Goal: Transaction & Acquisition: Obtain resource

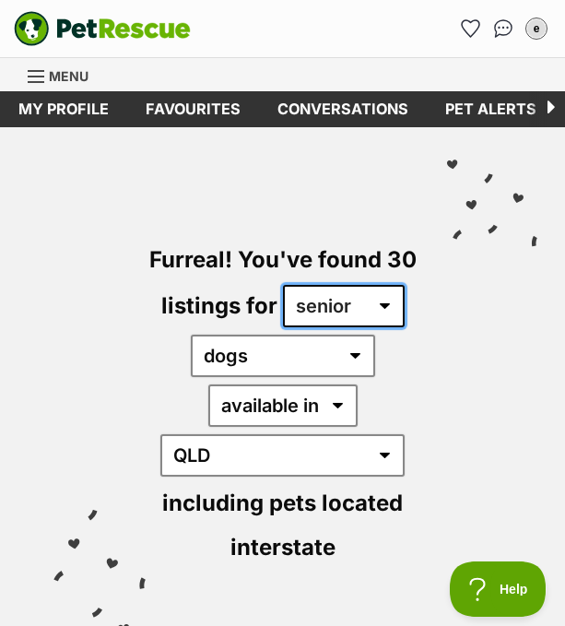
click at [332, 304] on select "any age puppy adult senior" at bounding box center [344, 306] width 122 height 42
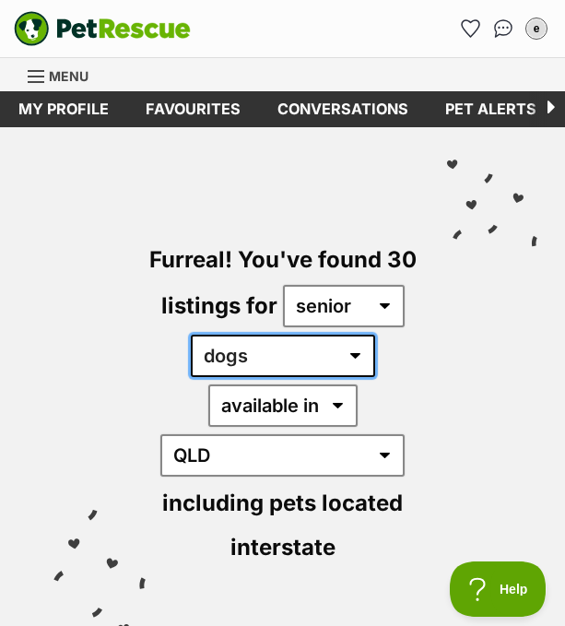
click at [306, 345] on select "any type of pet cats dogs other pets" at bounding box center [283, 355] width 184 height 42
select select "Cats"
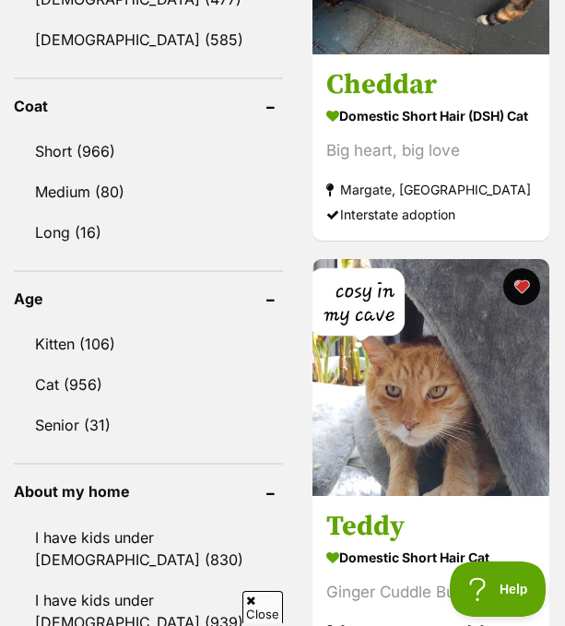
scroll to position [2058, 0]
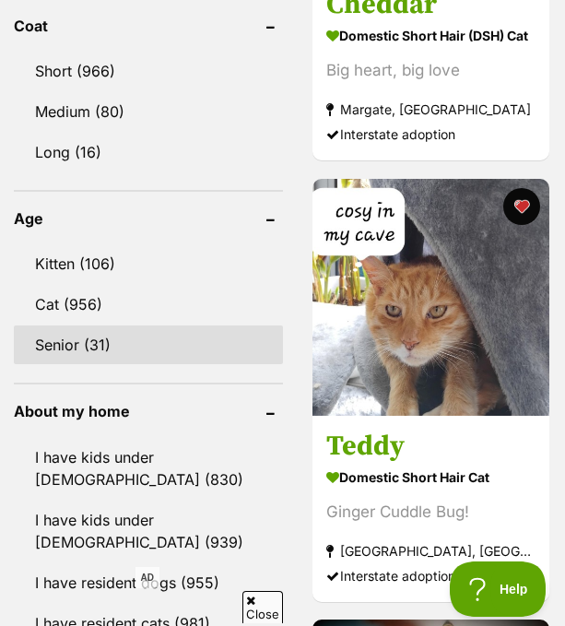
click at [98, 325] on link "Senior (31)" at bounding box center [148, 344] width 269 height 39
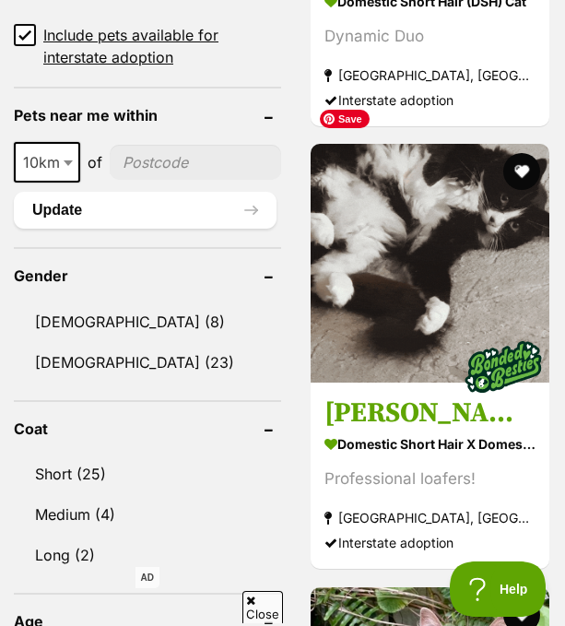
scroll to position [2255, 0]
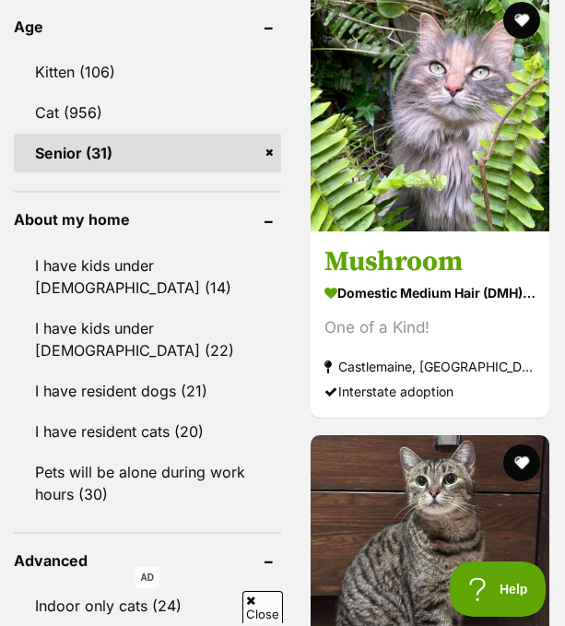
click at [252, 603] on icon at bounding box center [250, 600] width 9 height 12
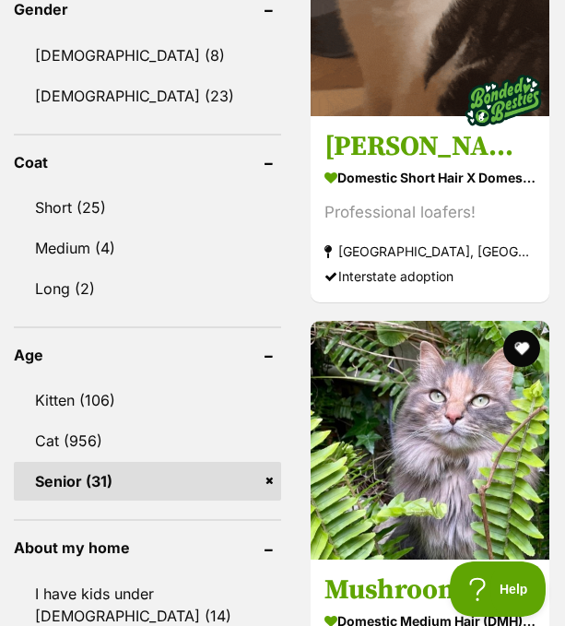
scroll to position [2224, 0]
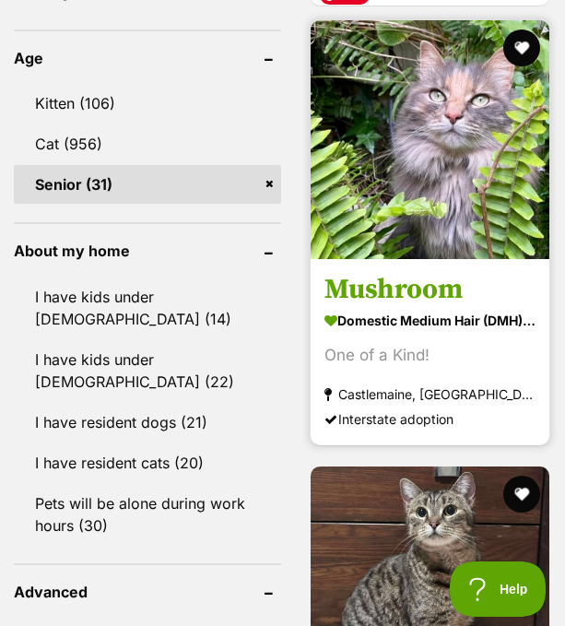
click at [386, 205] on img at bounding box center [429, 139] width 239 height 239
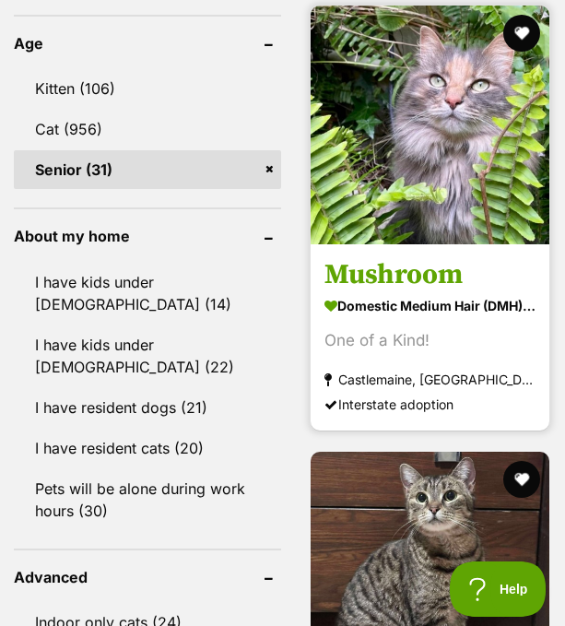
scroll to position [2170, 0]
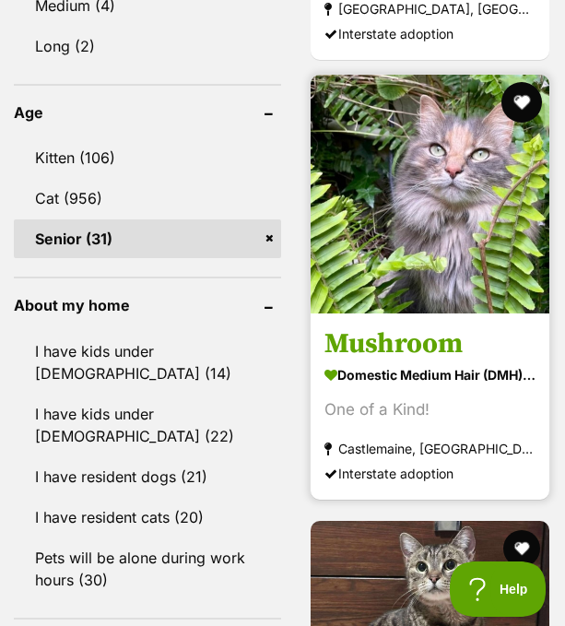
click at [522, 82] on button "favourite" at bounding box center [521, 102] width 41 height 41
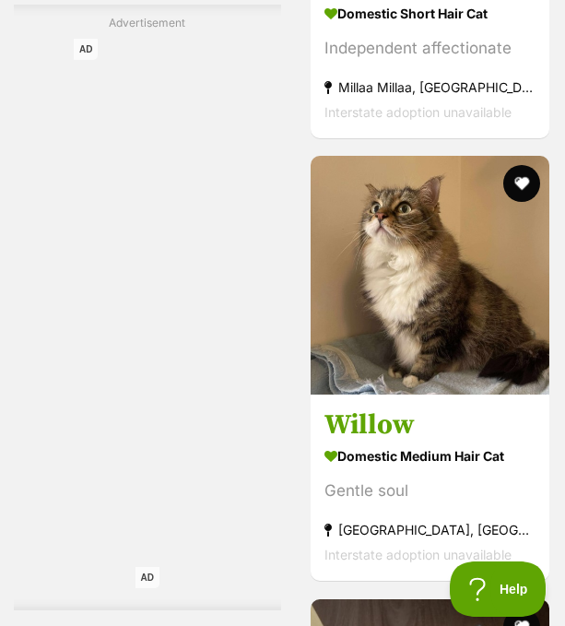
scroll to position [8660, 0]
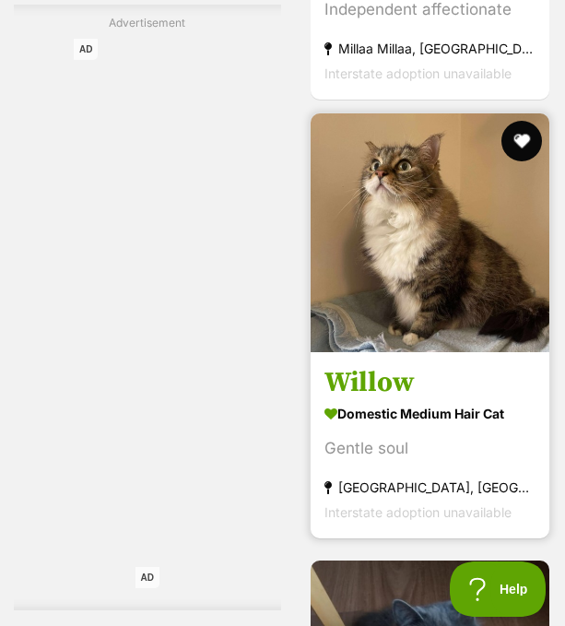
click at [534, 121] on button "favourite" at bounding box center [521, 141] width 41 height 41
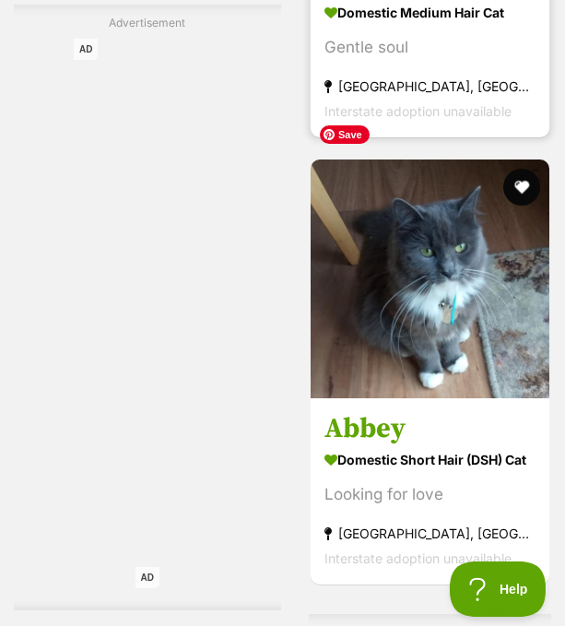
scroll to position [9065, 0]
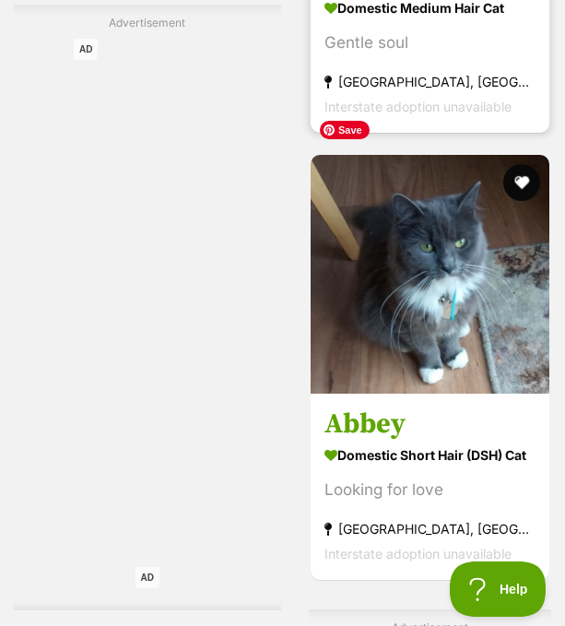
click at [488, 192] on img at bounding box center [429, 274] width 239 height 239
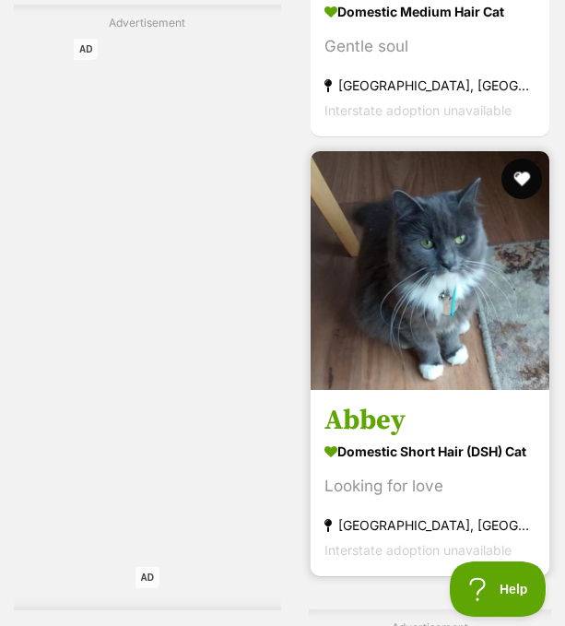
click at [521, 158] on button "favourite" at bounding box center [521, 178] width 41 height 41
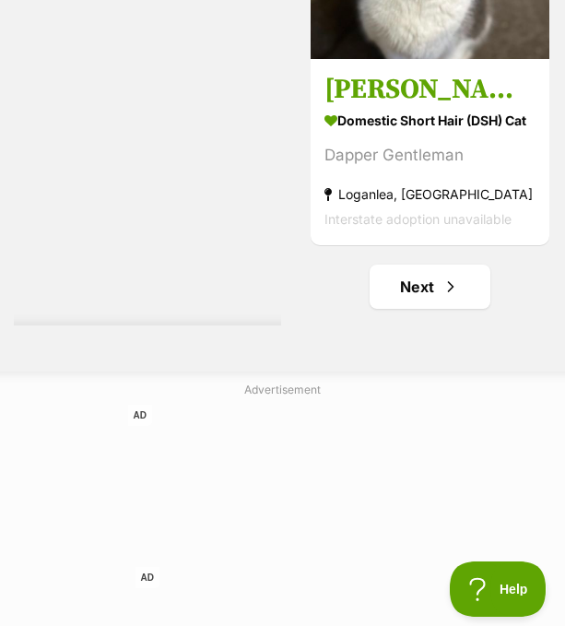
scroll to position [10014, 0]
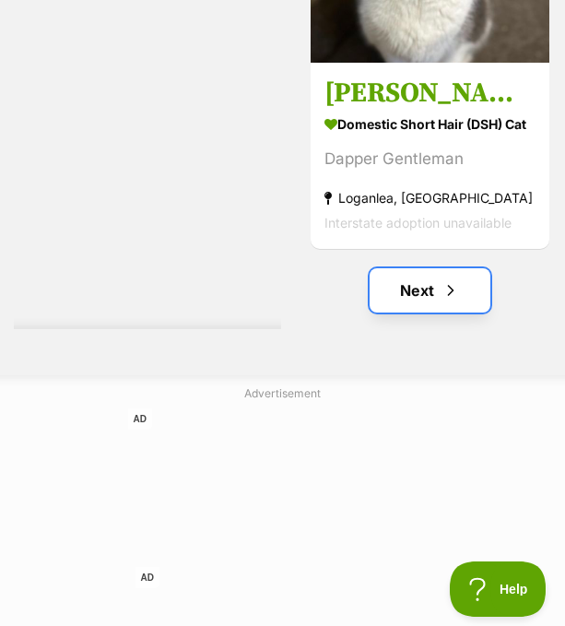
click at [474, 268] on link "Next" at bounding box center [430, 290] width 122 height 44
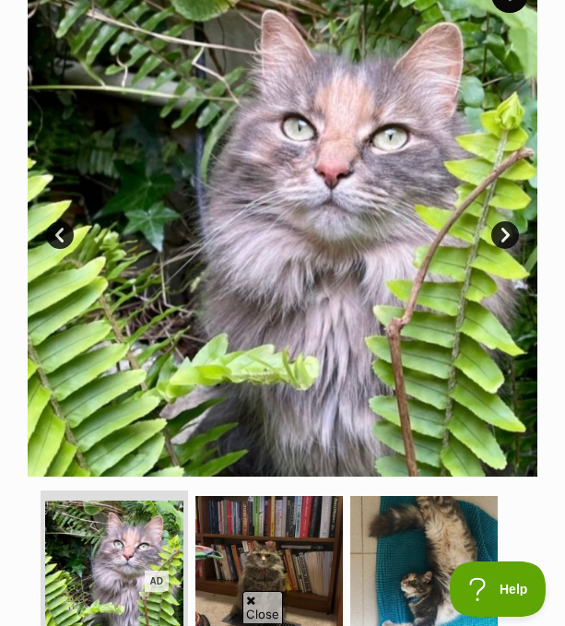
scroll to position [563, 0]
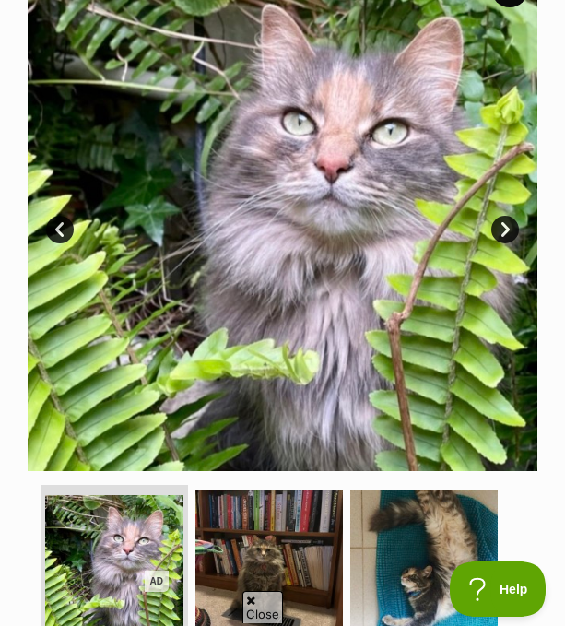
click at [510, 228] on link "Next" at bounding box center [505, 230] width 28 height 28
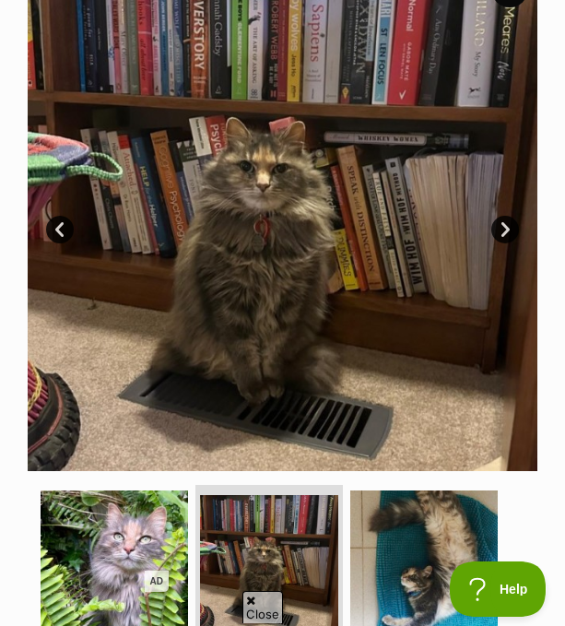
click at [510, 228] on link "Next" at bounding box center [505, 230] width 28 height 28
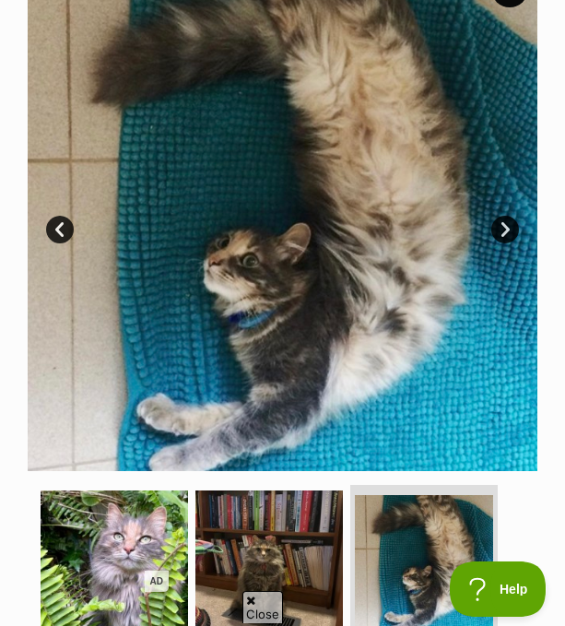
click at [510, 228] on link "Next" at bounding box center [505, 230] width 28 height 28
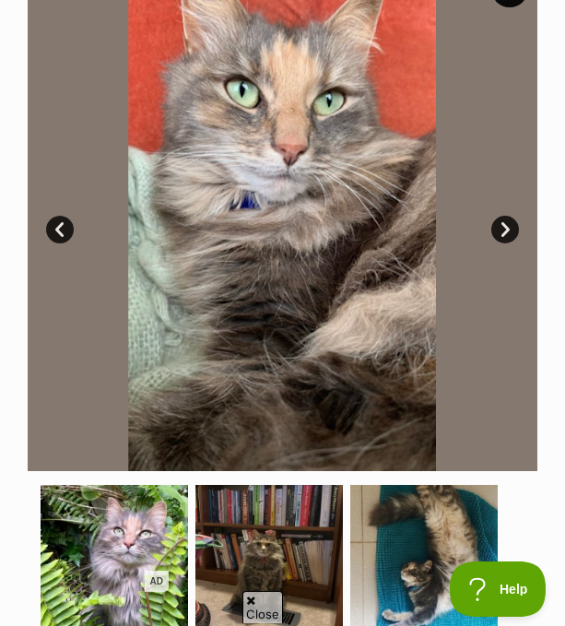
click at [510, 228] on link "Next" at bounding box center [505, 230] width 28 height 28
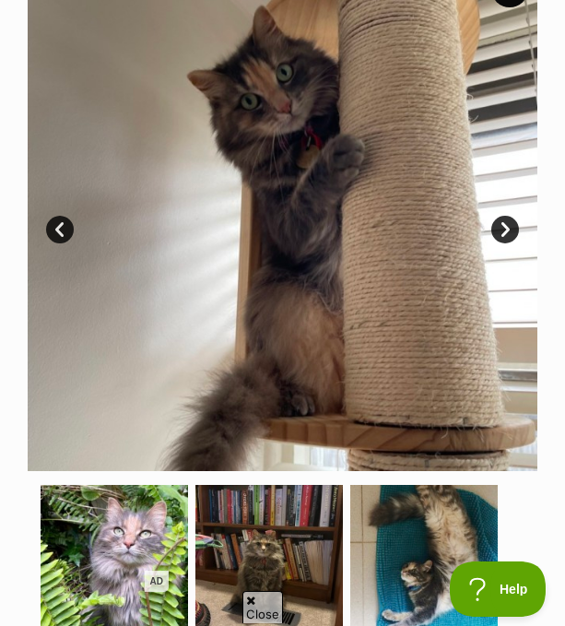
click at [510, 228] on link "Next" at bounding box center [505, 230] width 28 height 28
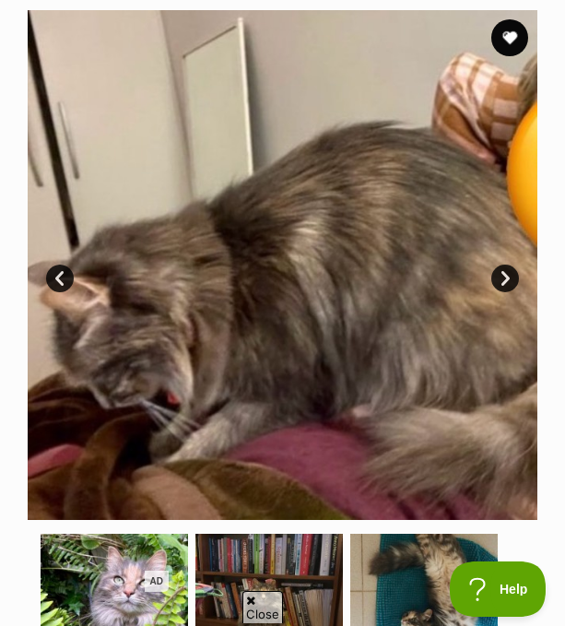
scroll to position [511, 0]
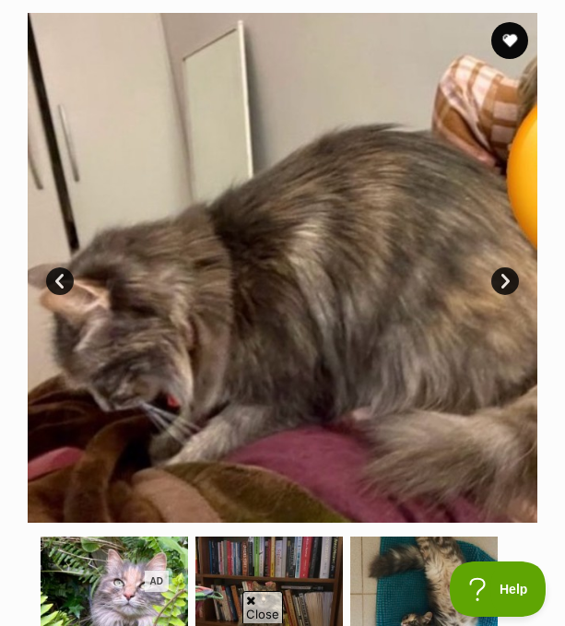
click at [502, 274] on link "Next" at bounding box center [505, 281] width 28 height 28
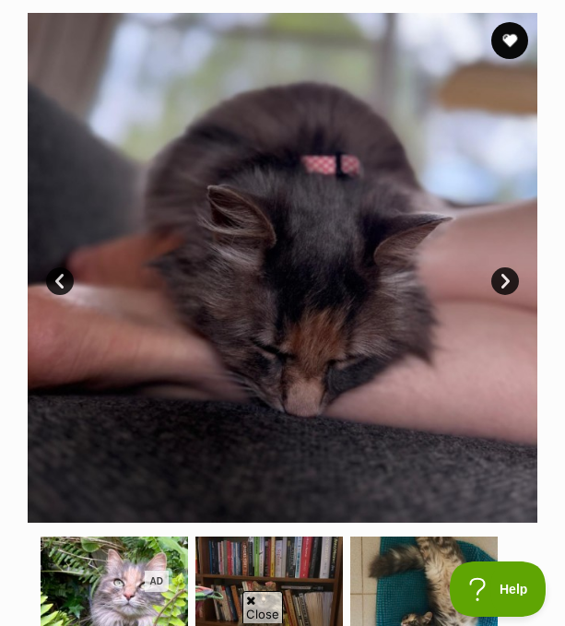
click at [502, 274] on link "Next" at bounding box center [505, 281] width 28 height 28
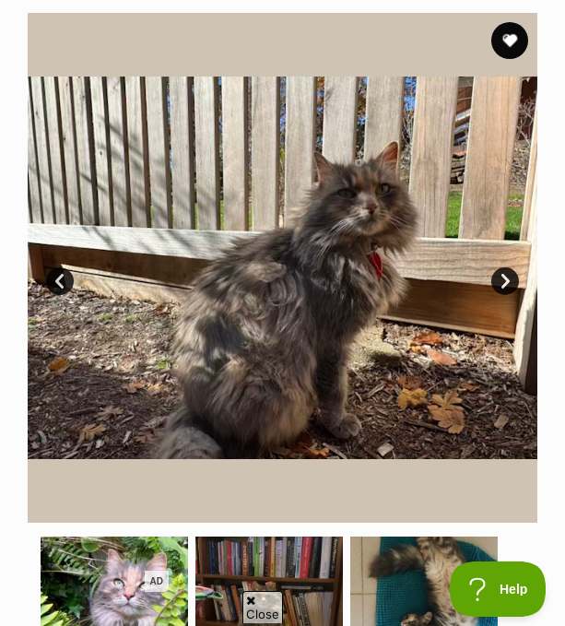
click at [502, 274] on link "Next" at bounding box center [505, 281] width 28 height 28
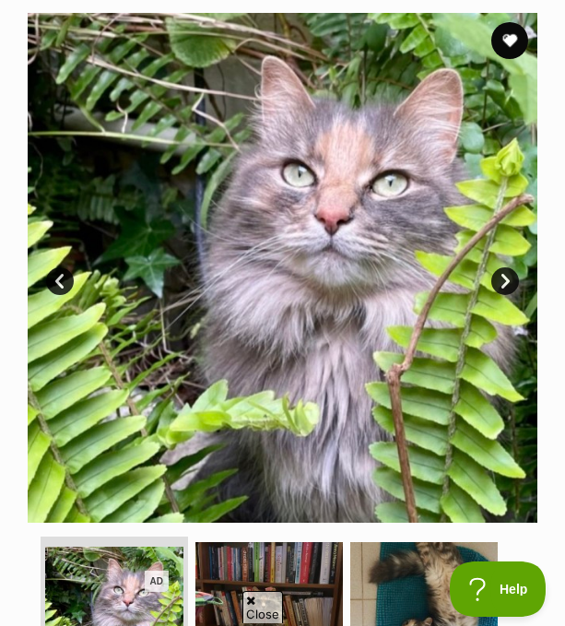
scroll to position [0, 0]
click at [510, 44] on button "favourite" at bounding box center [509, 40] width 41 height 41
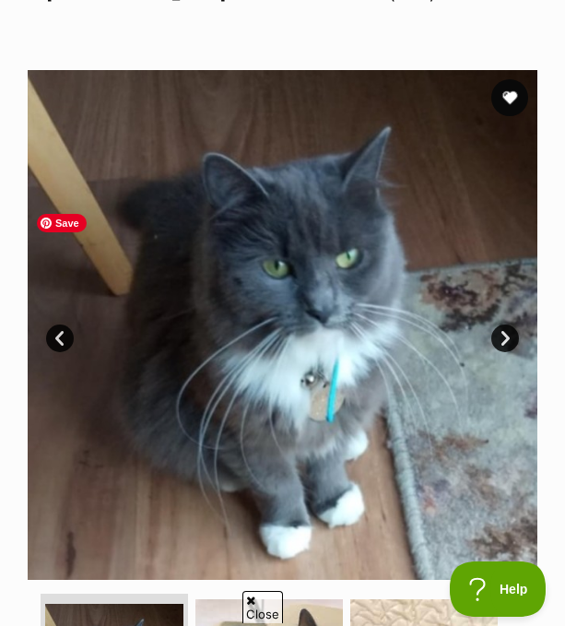
click at [516, 341] on link "Next" at bounding box center [505, 338] width 28 height 28
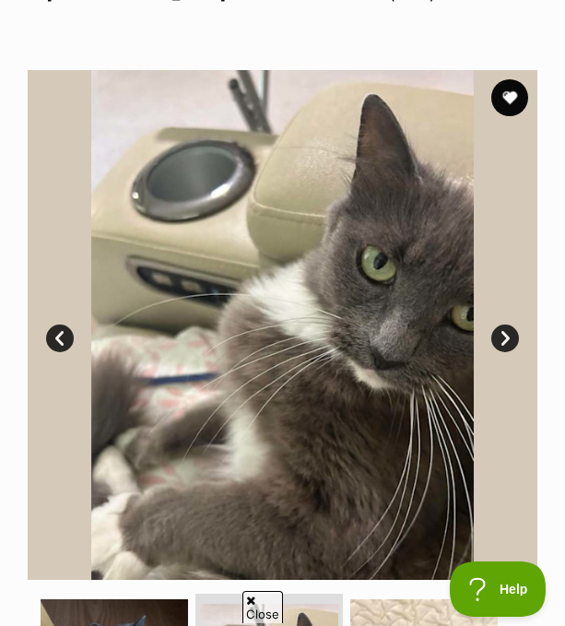
scroll to position [457, 0]
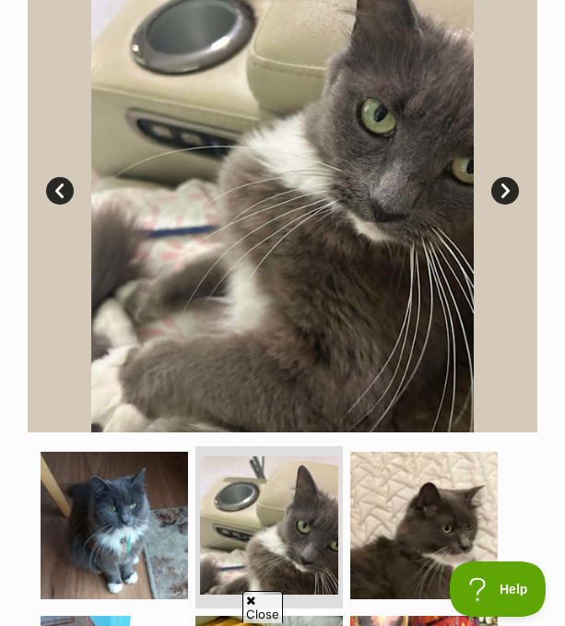
click at [516, 205] on link "Next" at bounding box center [505, 191] width 28 height 28
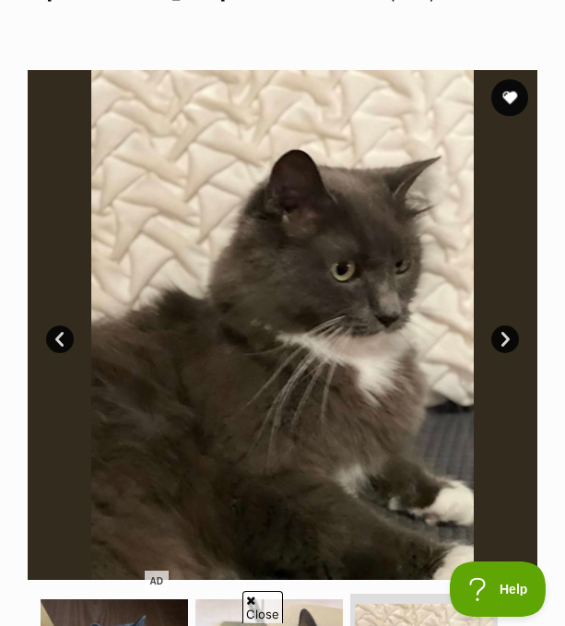
click at [516, 341] on link "Next" at bounding box center [505, 339] width 28 height 28
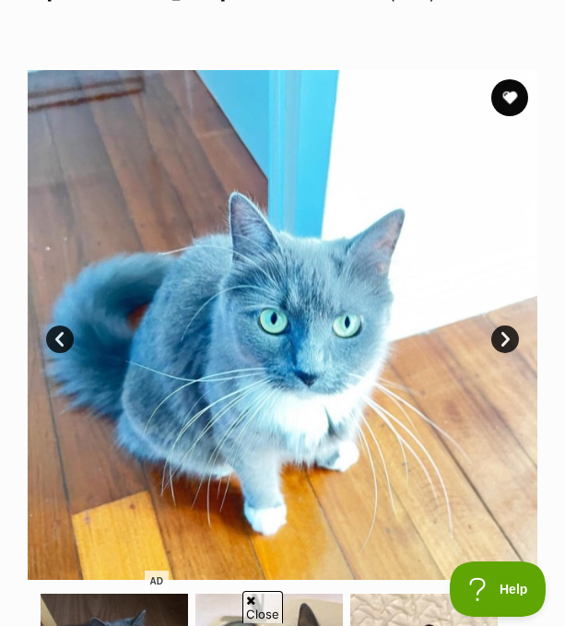
click at [516, 341] on link "Next" at bounding box center [505, 339] width 28 height 28
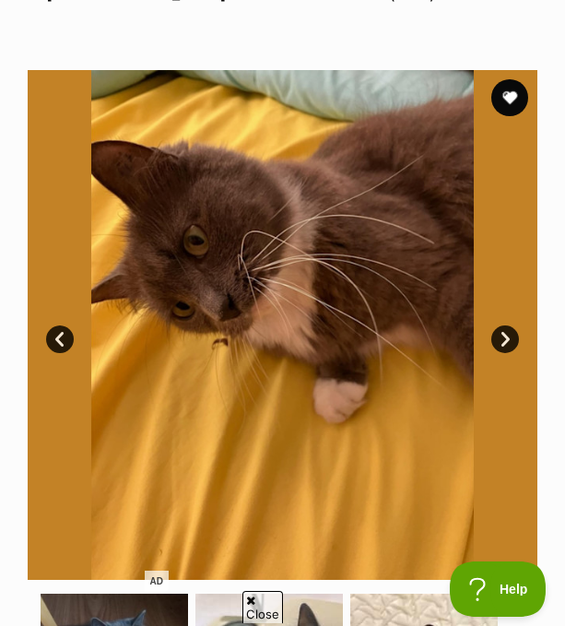
click at [516, 341] on link "Next" at bounding box center [505, 339] width 28 height 28
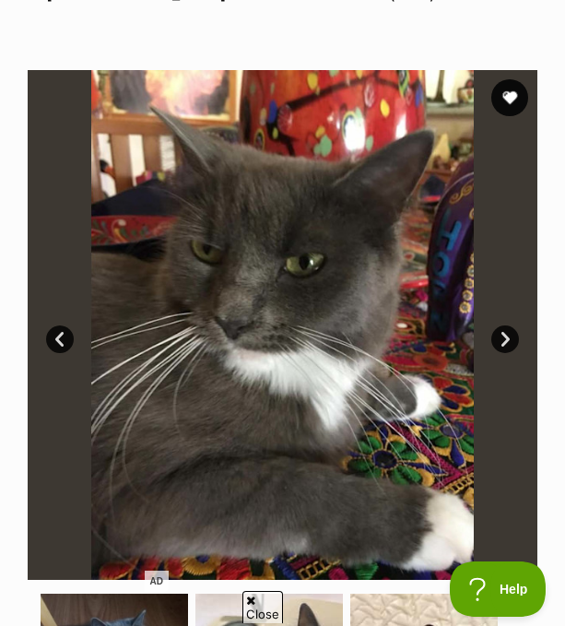
click at [516, 341] on link "Next" at bounding box center [505, 339] width 28 height 28
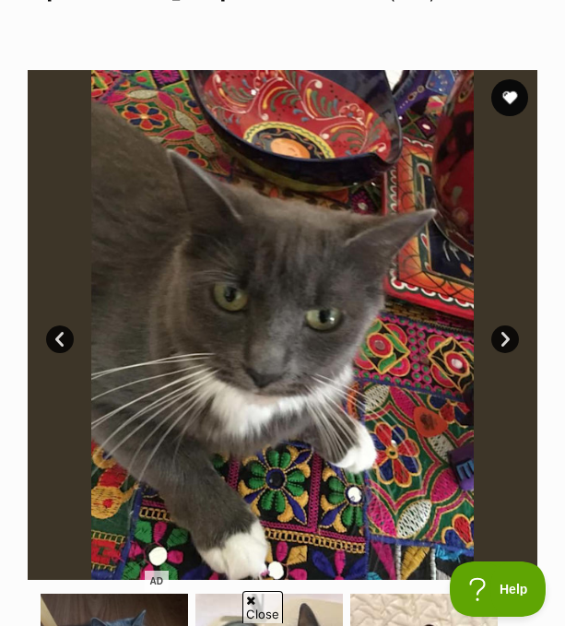
click at [516, 341] on link "Next" at bounding box center [505, 339] width 28 height 28
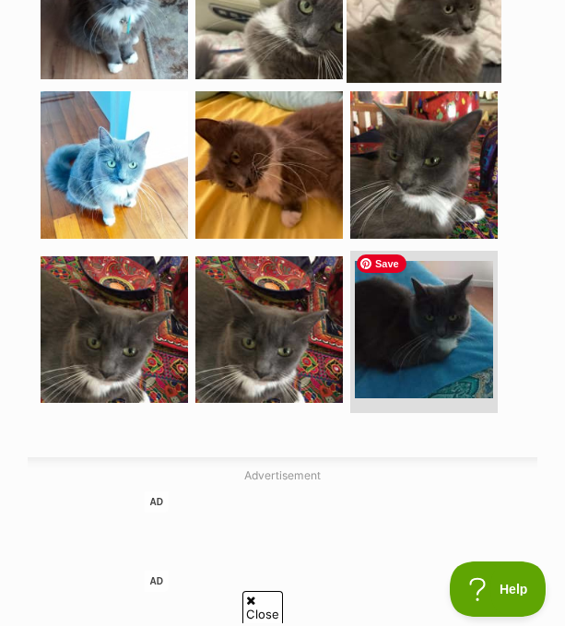
scroll to position [1134, 0]
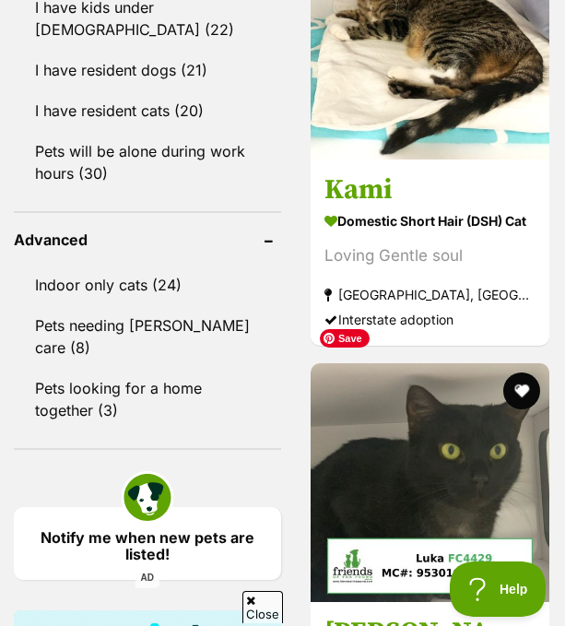
scroll to position [1976, 0]
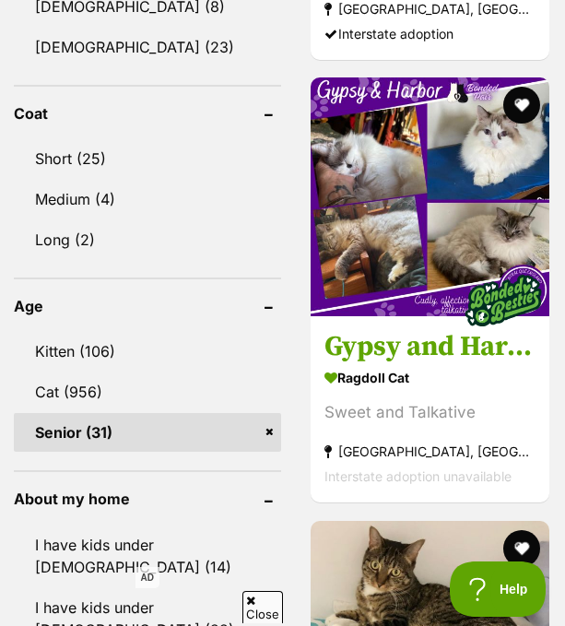
click at [270, 413] on link "Senior (31)" at bounding box center [147, 432] width 267 height 39
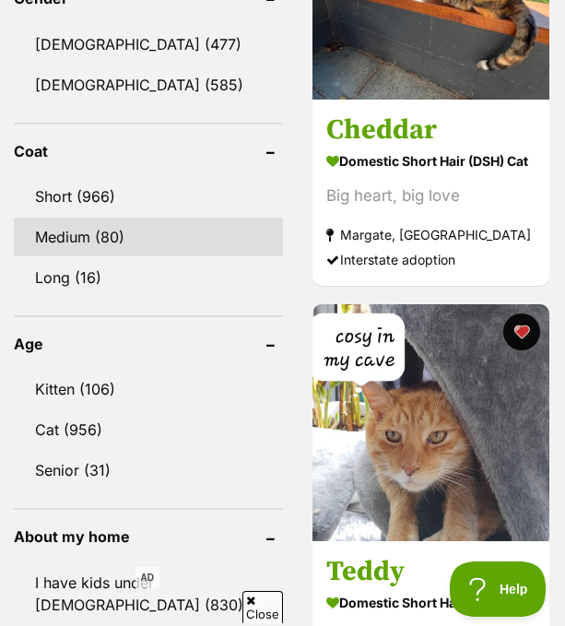
click at [216, 217] on link "Medium (80)" at bounding box center [148, 236] width 269 height 39
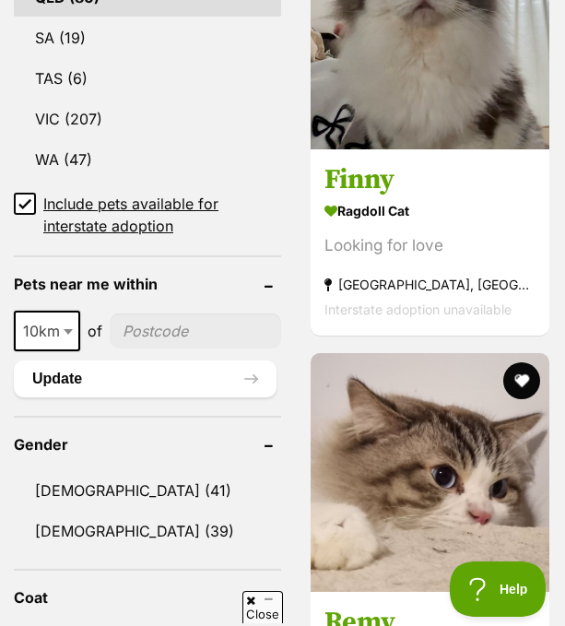
scroll to position [1682, 0]
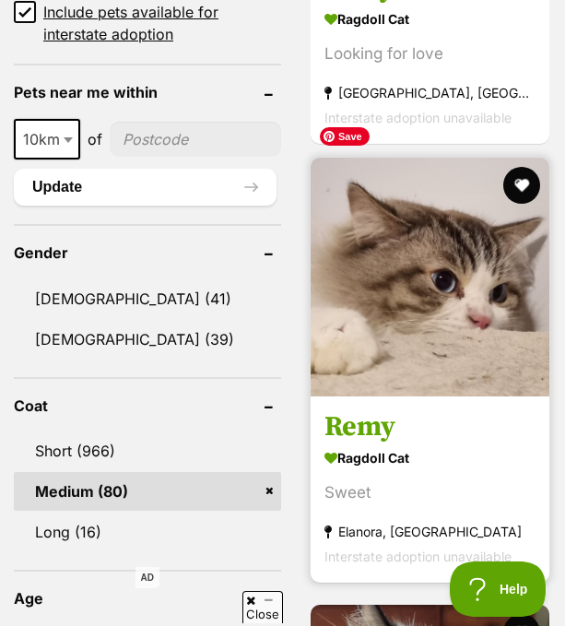
click at [513, 167] on button "favourite" at bounding box center [521, 185] width 37 height 37
click at [464, 211] on img at bounding box center [429, 277] width 239 height 239
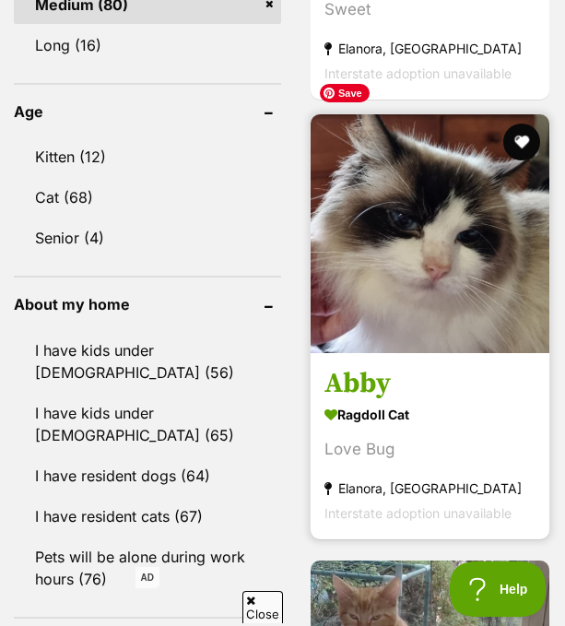
scroll to position [2171, 0]
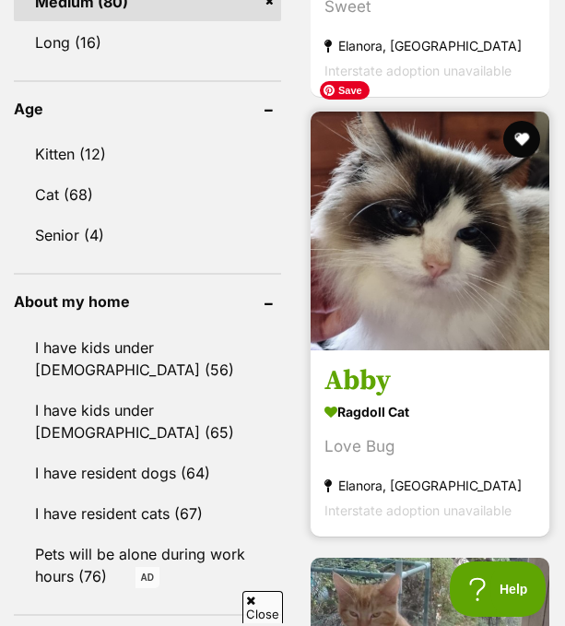
click at [357, 232] on img at bounding box center [429, 230] width 239 height 239
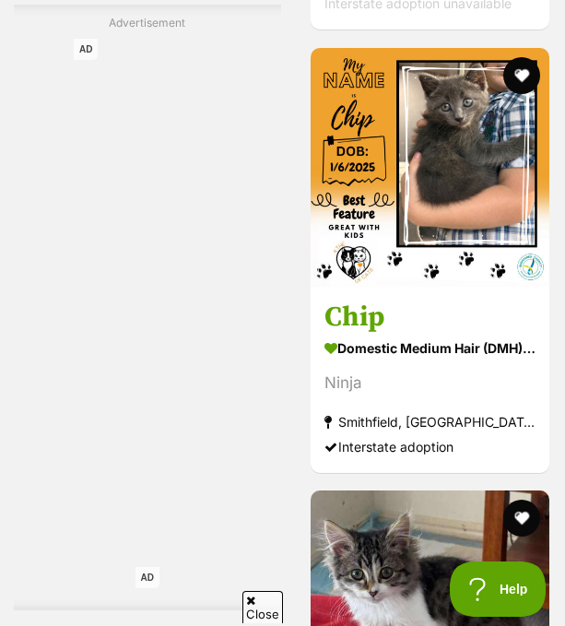
scroll to position [4176, 0]
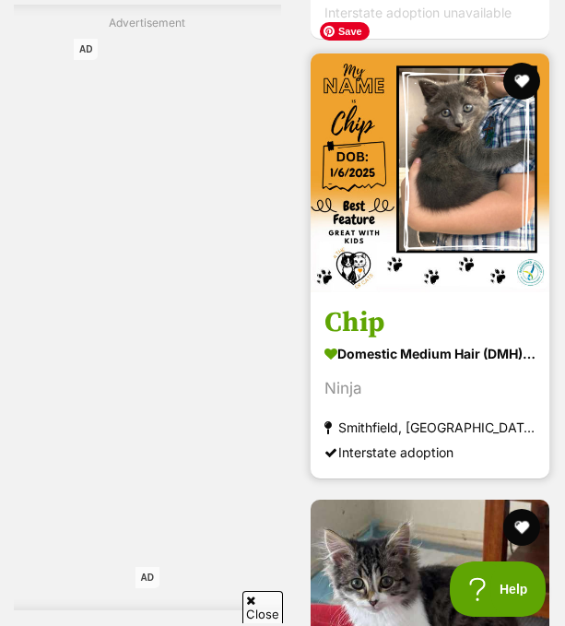
click at [359, 158] on img at bounding box center [429, 172] width 239 height 239
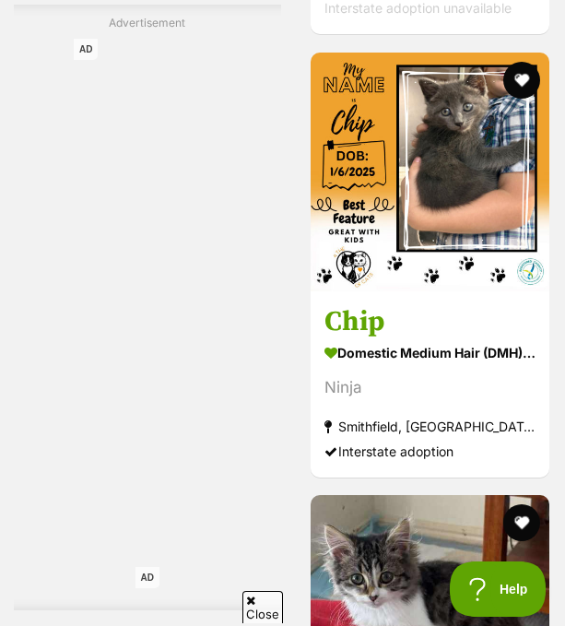
scroll to position [4184, 0]
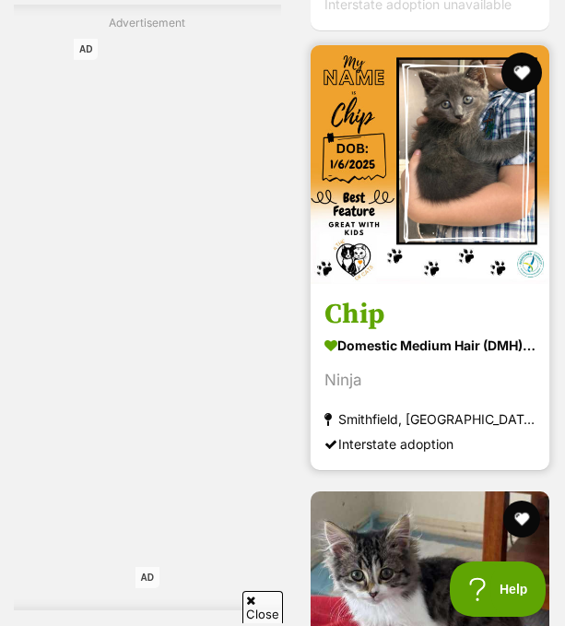
click at [521, 53] on button "favourite" at bounding box center [521, 73] width 41 height 41
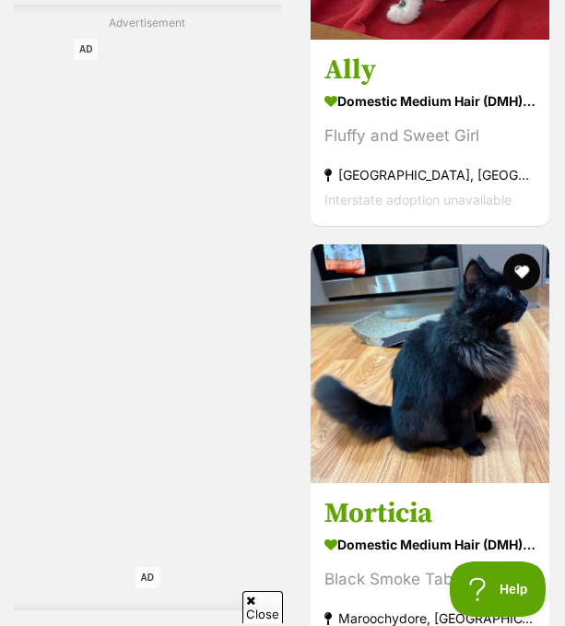
scroll to position [5012, 0]
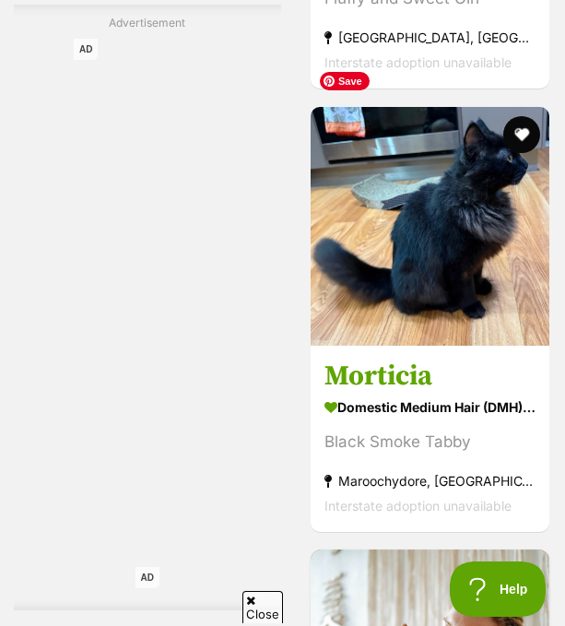
click at [392, 177] on img at bounding box center [429, 226] width 239 height 239
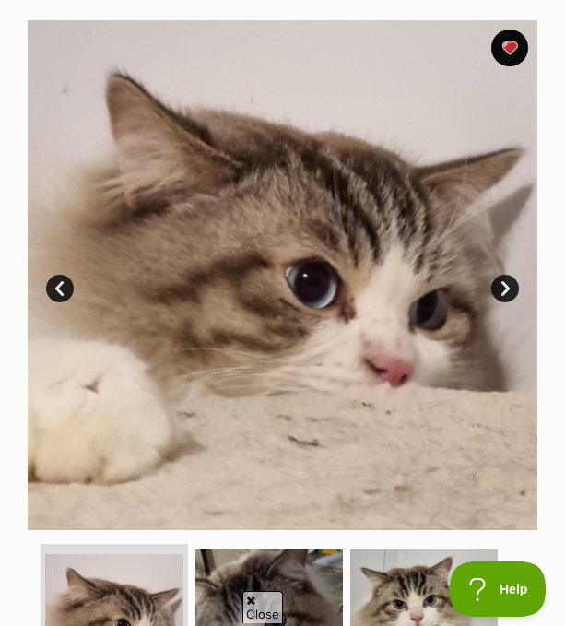
click at [506, 295] on link "Next" at bounding box center [505, 289] width 28 height 28
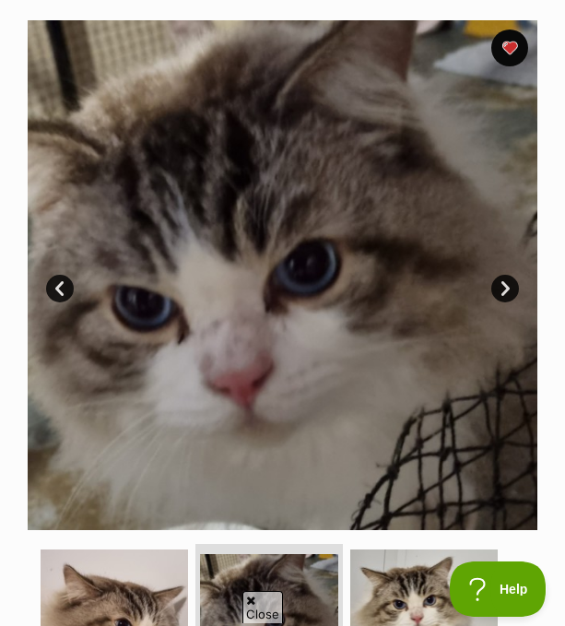
click at [506, 295] on link "Next" at bounding box center [505, 289] width 28 height 28
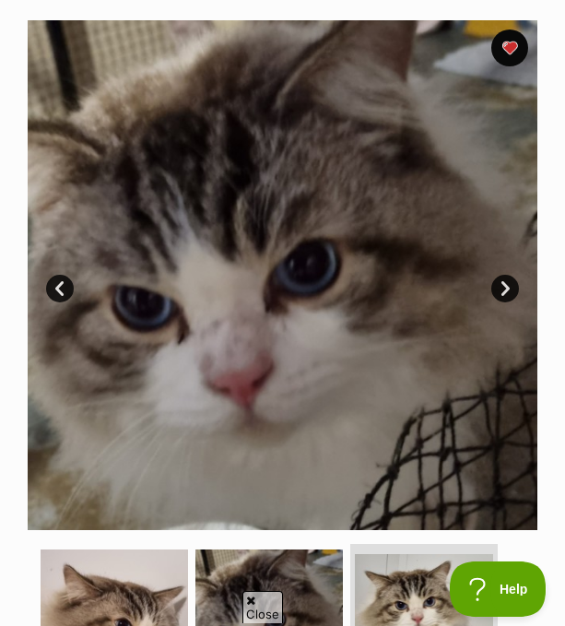
click at [506, 295] on link "Next" at bounding box center [505, 289] width 28 height 28
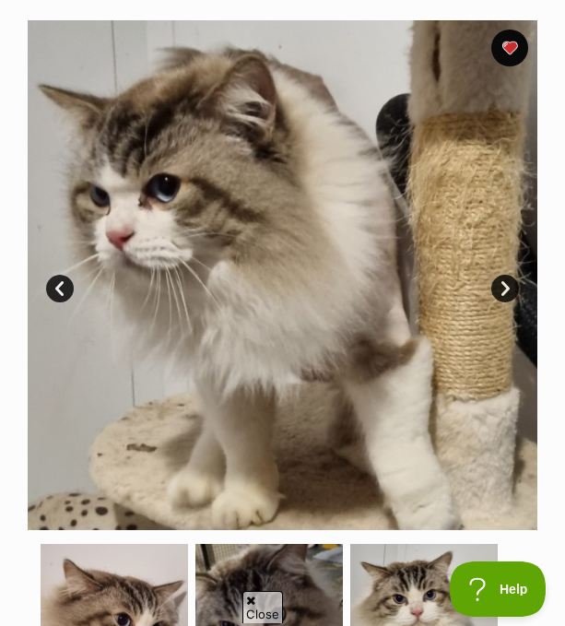
click at [506, 295] on link "Next" at bounding box center [505, 289] width 28 height 28
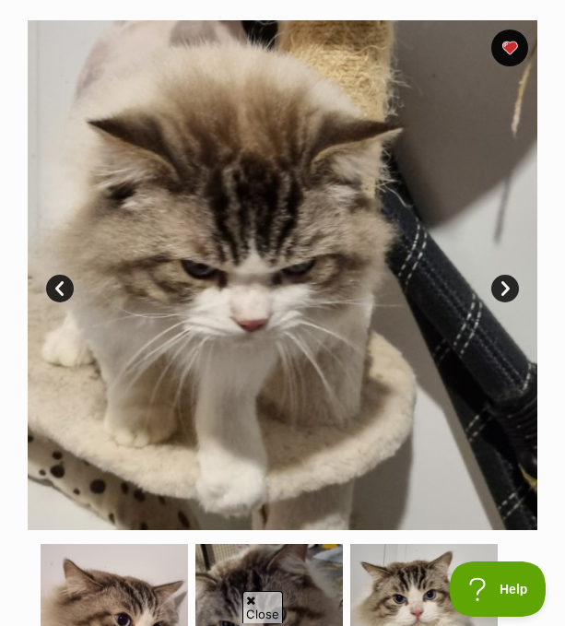
scroll to position [0, 0]
click at [506, 295] on link "Next" at bounding box center [505, 289] width 28 height 28
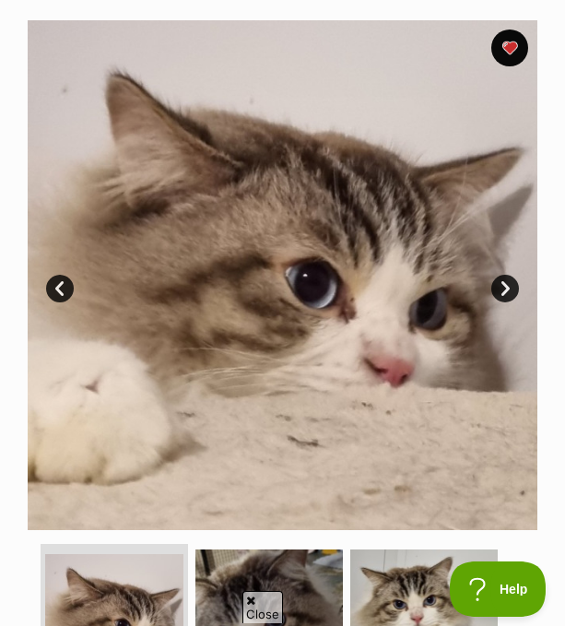
scroll to position [507, 0]
click at [506, 295] on link "Next" at bounding box center [505, 289] width 28 height 28
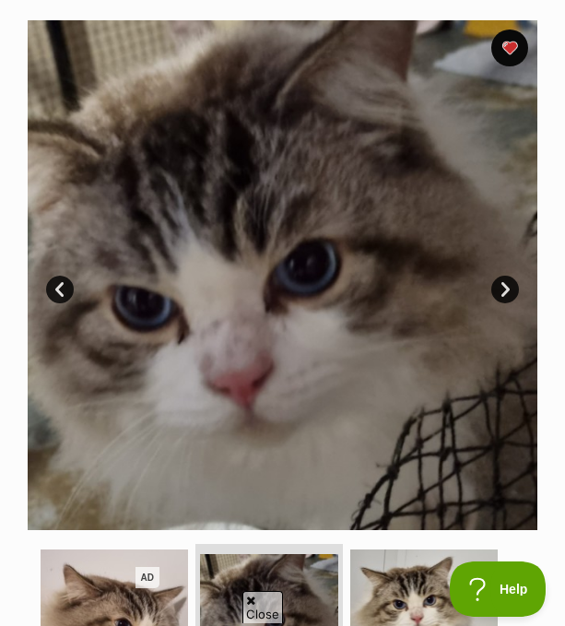
click at [506, 295] on link "Next" at bounding box center [505, 289] width 28 height 28
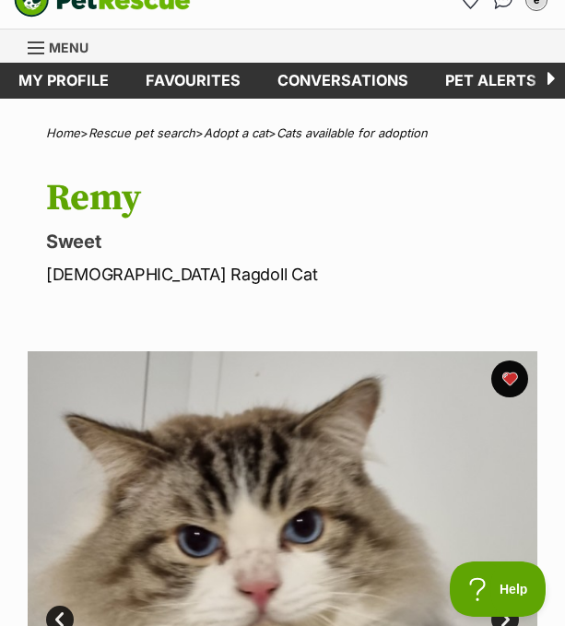
scroll to position [0, 0]
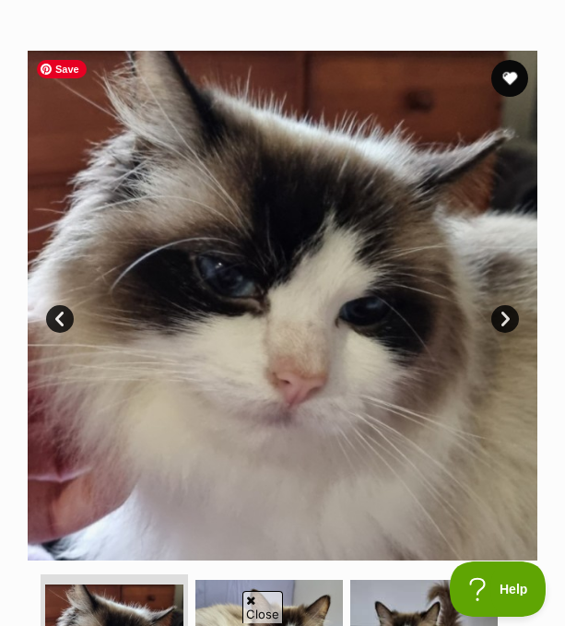
scroll to position [337, 0]
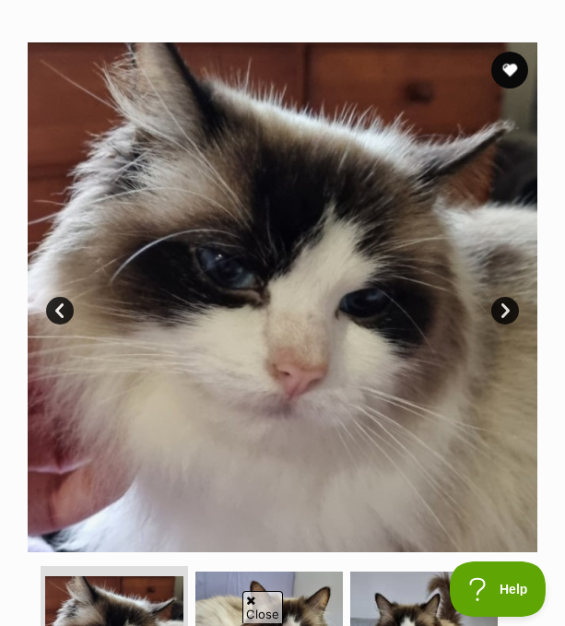
click at [498, 303] on link "Next" at bounding box center [505, 311] width 28 height 28
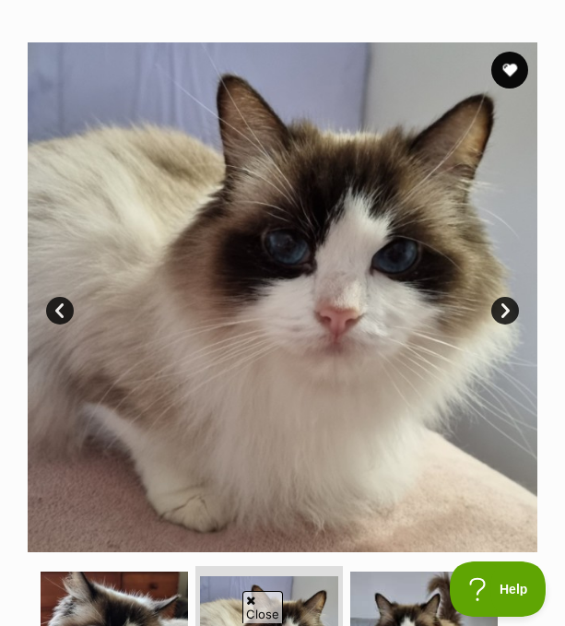
click at [498, 303] on link "Next" at bounding box center [505, 311] width 28 height 28
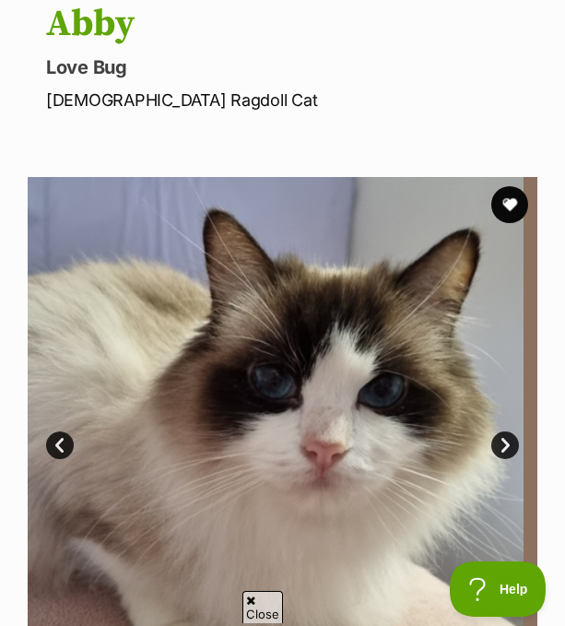
scroll to position [472, 0]
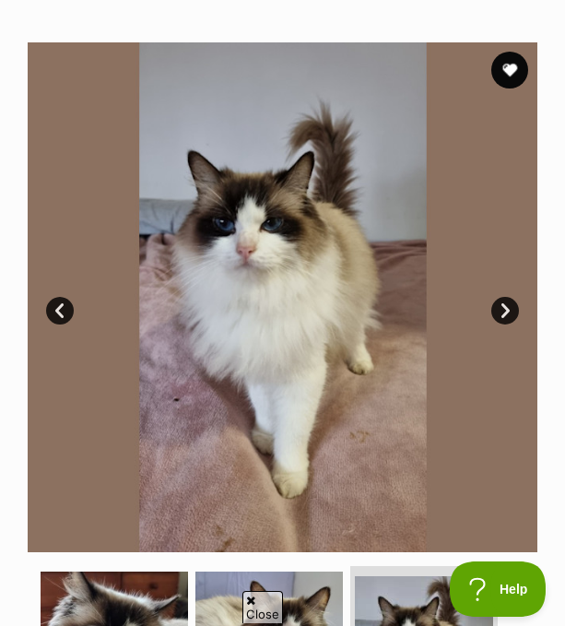
click at [498, 303] on link "Next" at bounding box center [505, 311] width 28 height 28
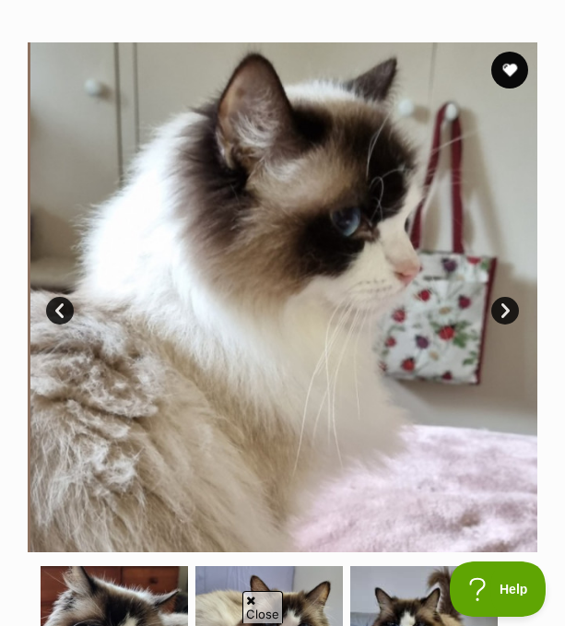
scroll to position [0, 0]
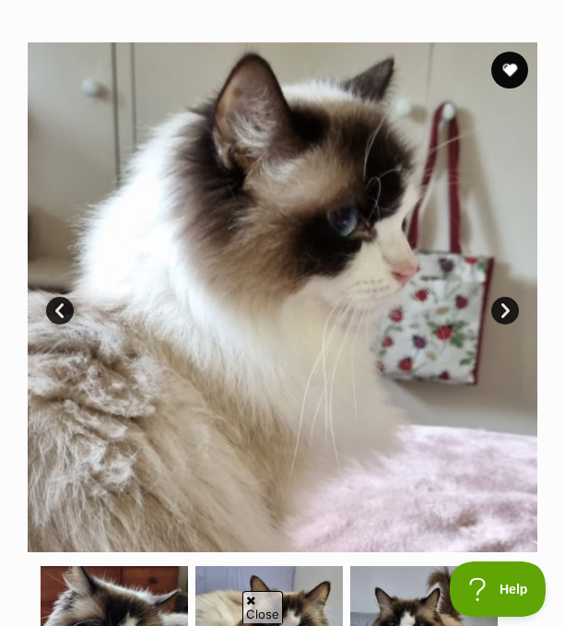
click at [498, 303] on link "Next" at bounding box center [505, 311] width 28 height 28
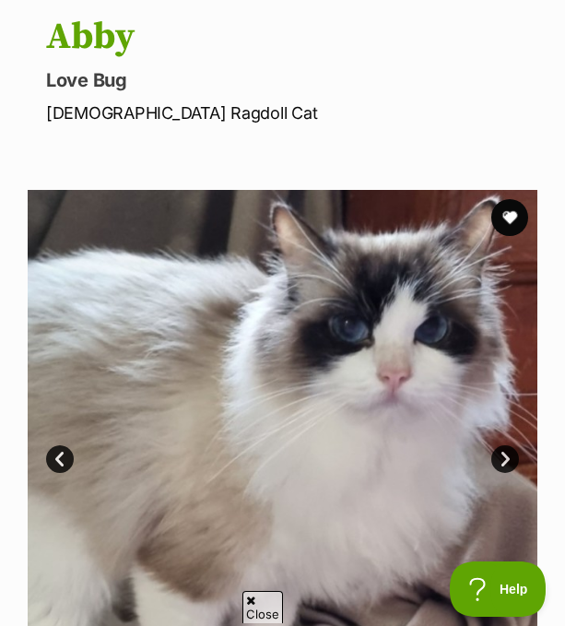
scroll to position [485, 0]
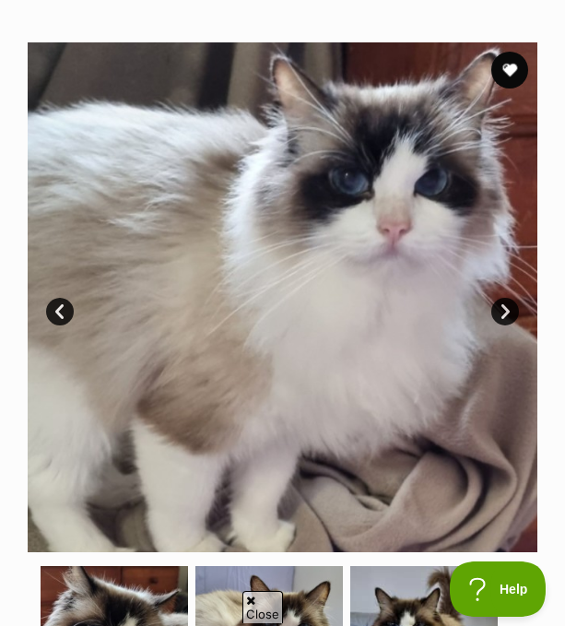
click at [498, 303] on link "Next" at bounding box center [505, 312] width 28 height 28
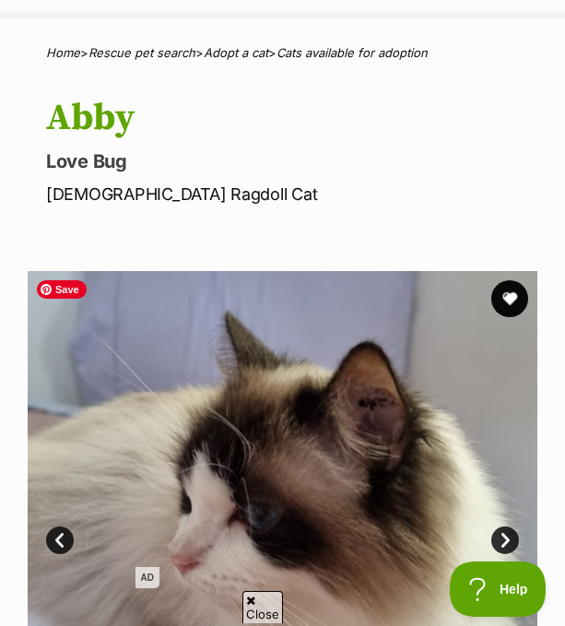
scroll to position [222, 0]
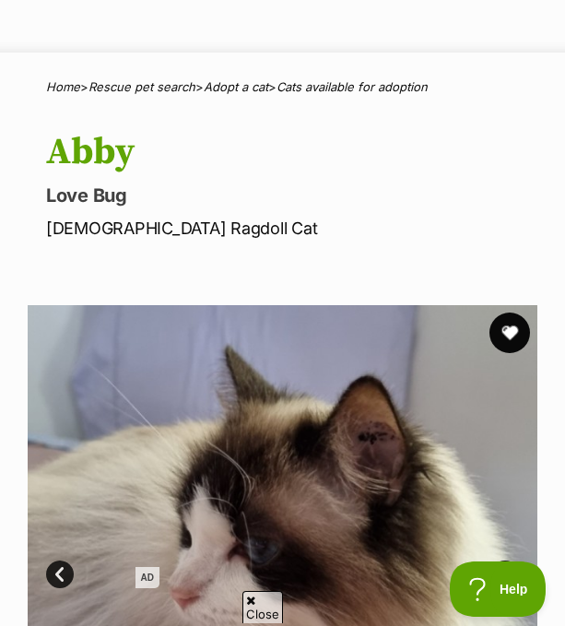
click at [511, 330] on button "favourite" at bounding box center [509, 332] width 41 height 41
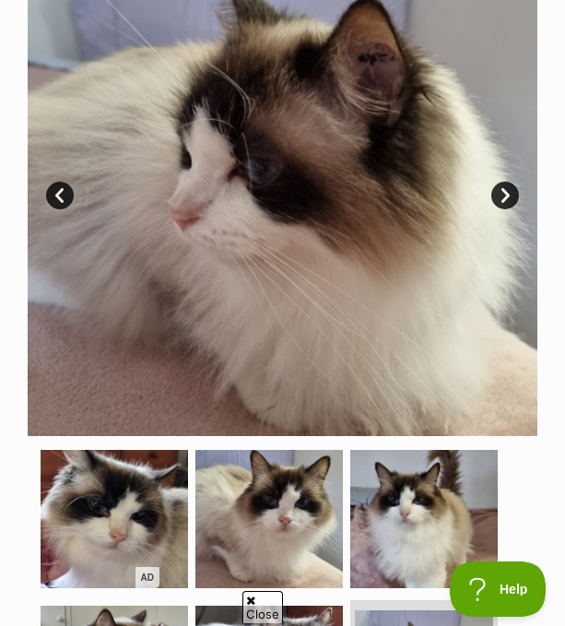
scroll to position [634, 0]
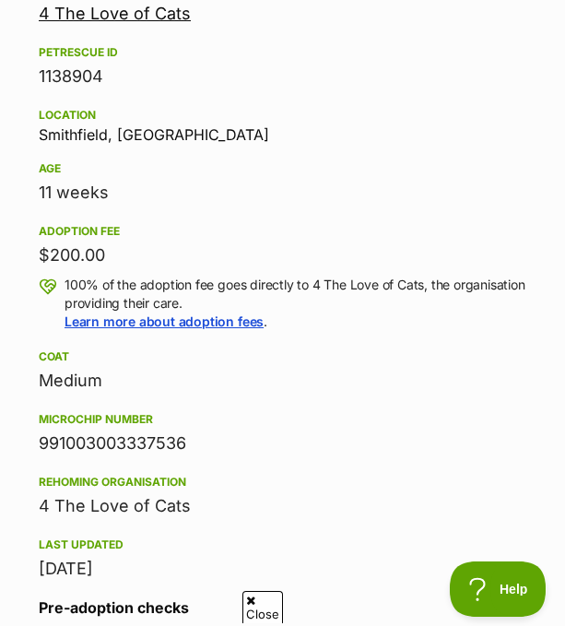
scroll to position [2553, 0]
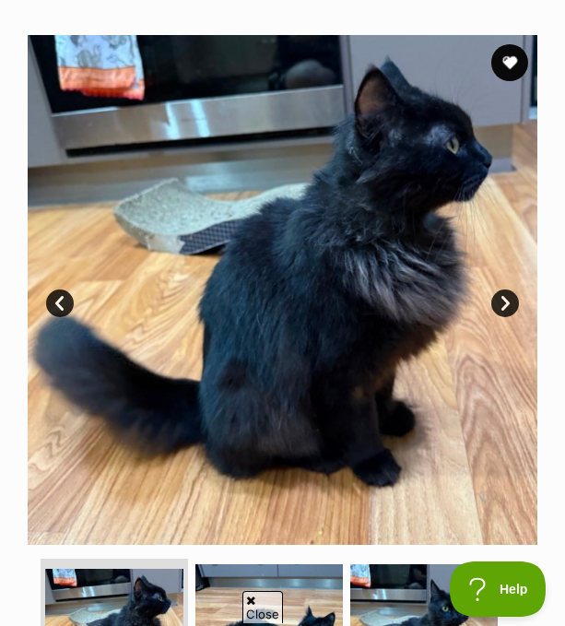
click at [499, 299] on link "Next" at bounding box center [505, 303] width 28 height 28
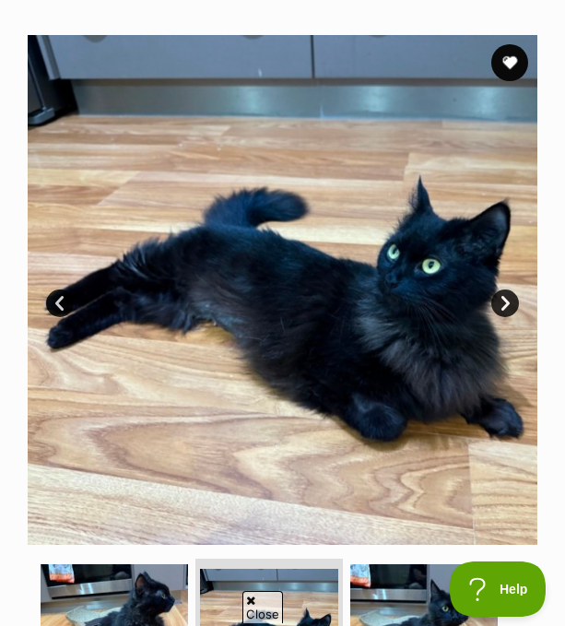
scroll to position [479, 0]
click at [499, 299] on link "Next" at bounding box center [505, 303] width 28 height 28
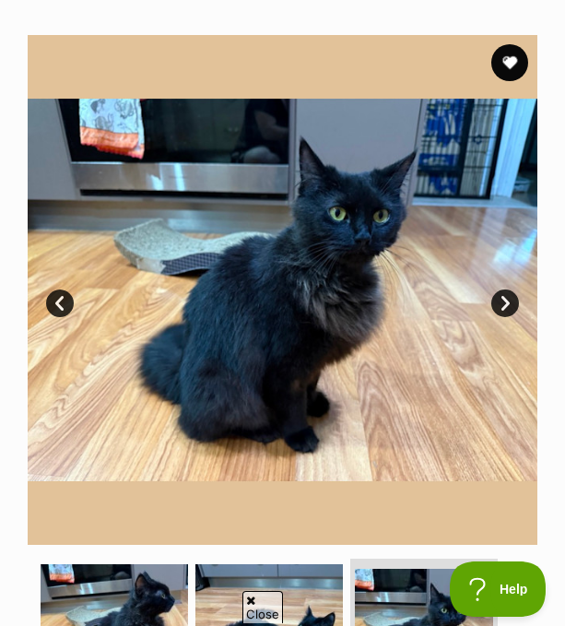
scroll to position [345, 0]
click at [499, 299] on link "Next" at bounding box center [505, 303] width 28 height 28
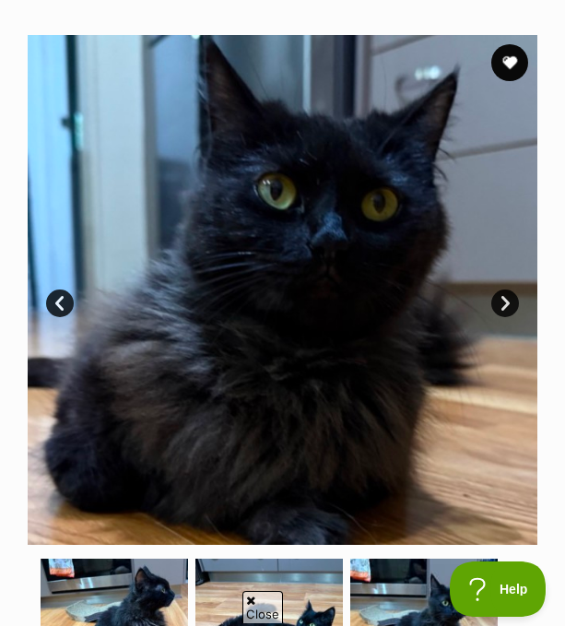
click at [499, 299] on link "Next" at bounding box center [505, 303] width 28 height 28
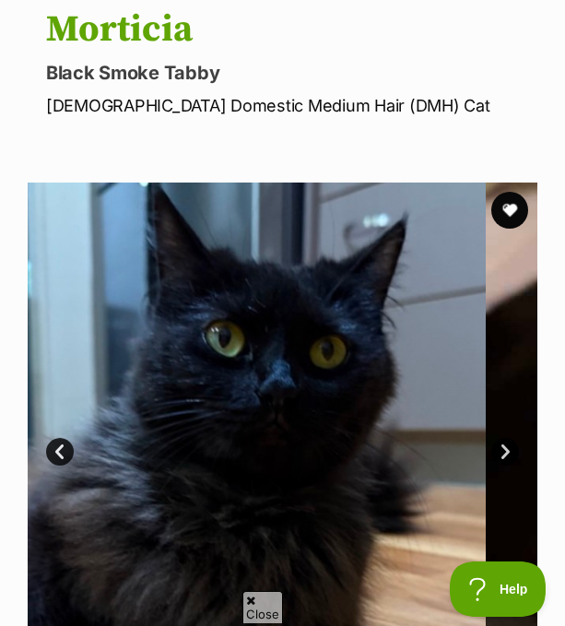
scroll to position [492, 0]
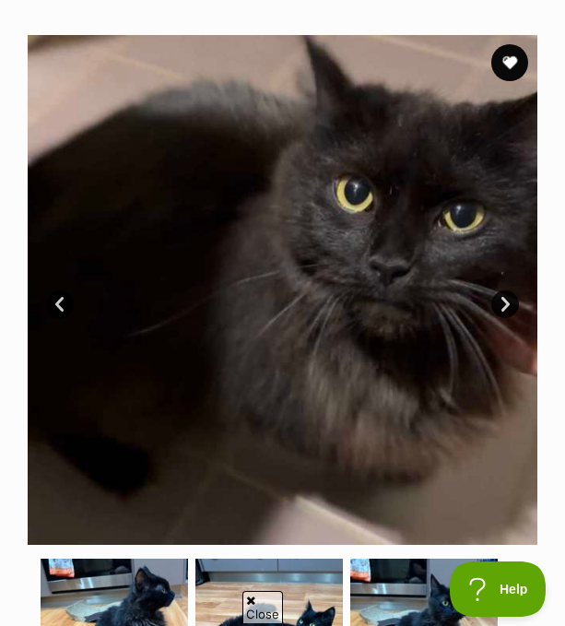
click at [499, 299] on link "Next" at bounding box center [505, 304] width 28 height 28
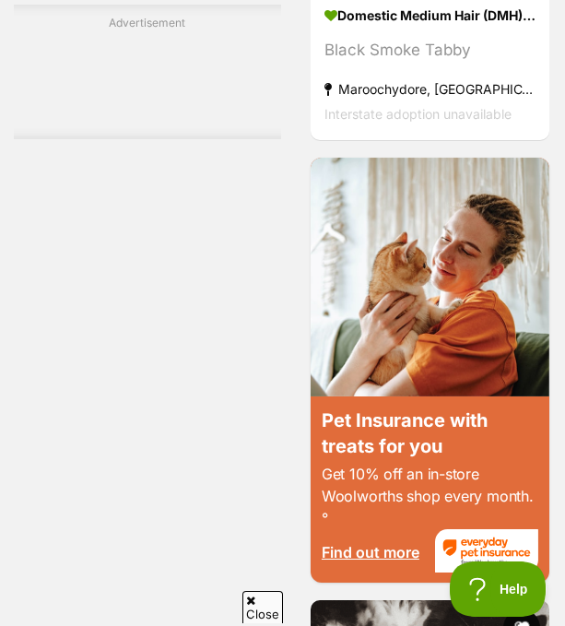
scroll to position [5411, 0]
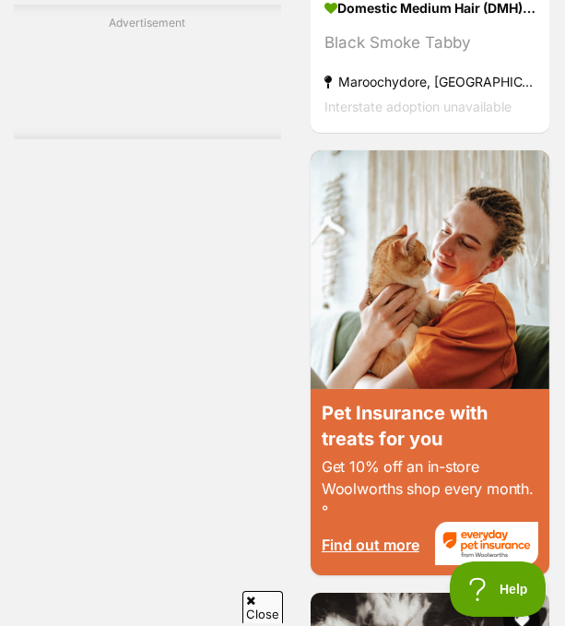
click at [292, 422] on div "Refine your search Search for a pet Search Species Cats (80) Other Pets (1) Sta…" at bounding box center [282, 258] width 537 height 9424
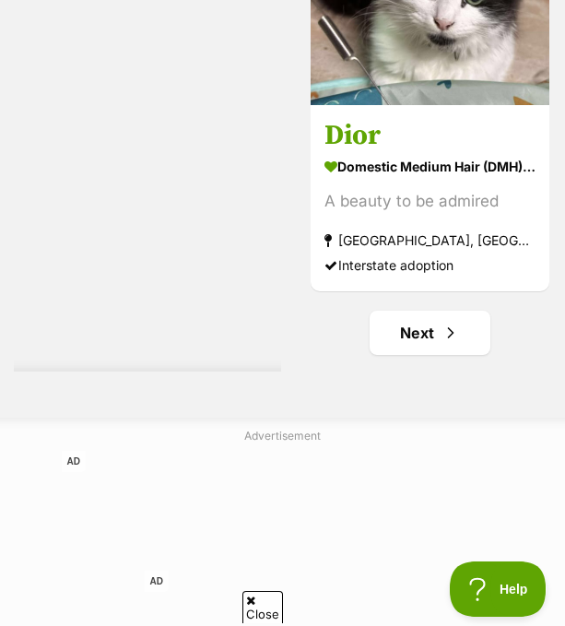
scroll to position [10056, 0]
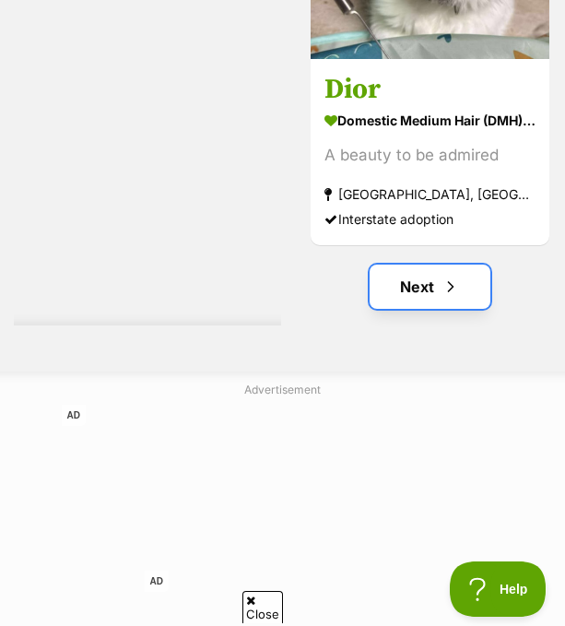
click at [399, 264] on link "Next" at bounding box center [430, 286] width 122 height 44
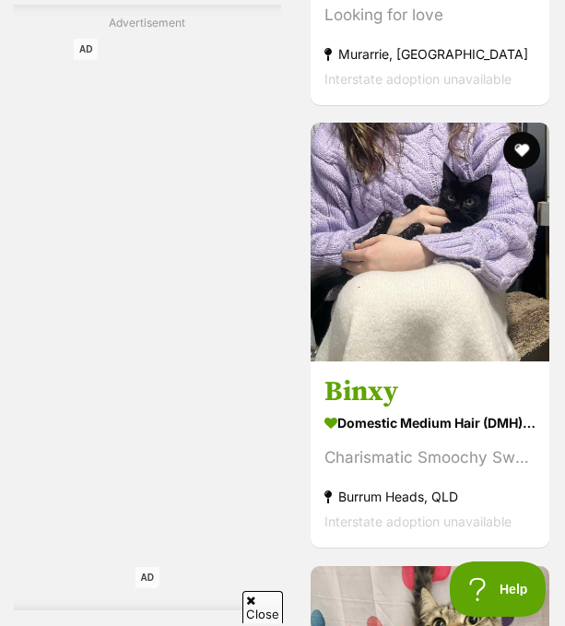
scroll to position [4559, 0]
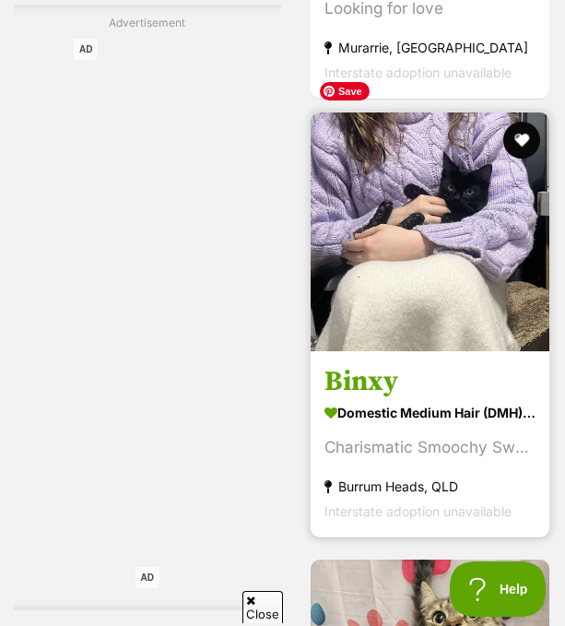
click at [382, 235] on img at bounding box center [429, 231] width 239 height 239
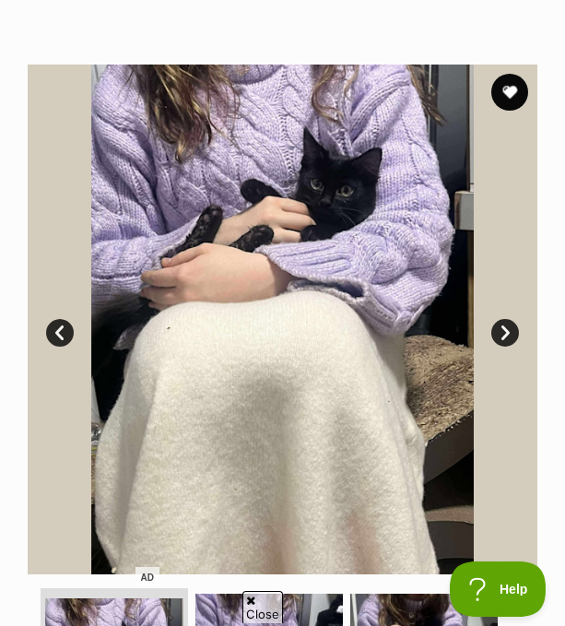
scroll to position [466, 0]
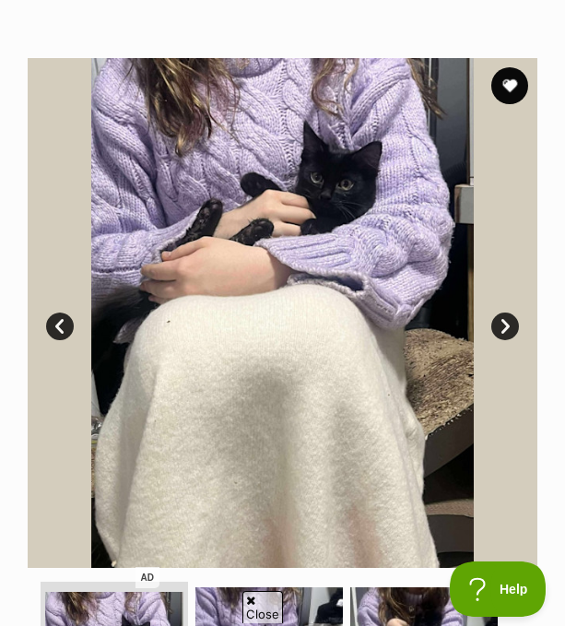
click at [506, 325] on link "Next" at bounding box center [505, 326] width 28 height 28
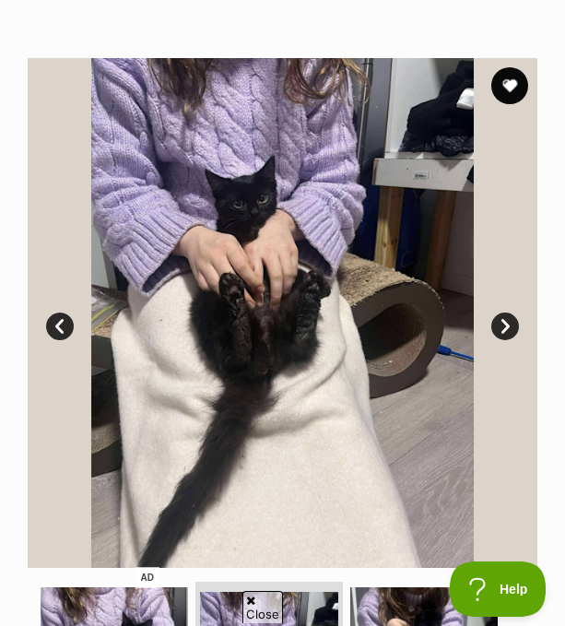
click at [506, 325] on link "Next" at bounding box center [505, 326] width 28 height 28
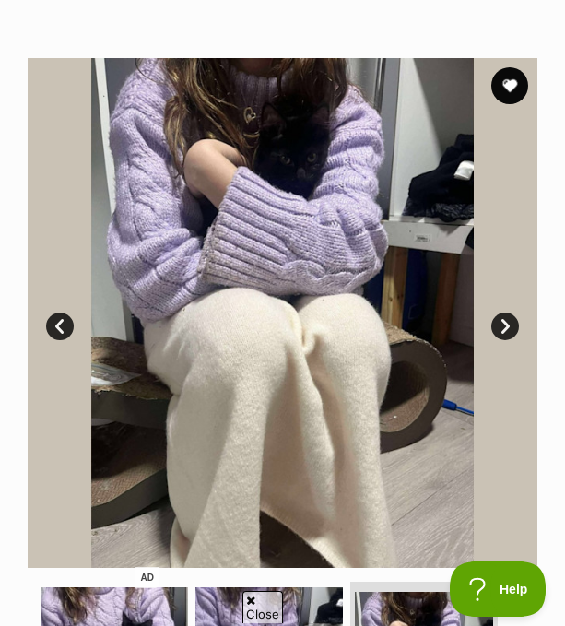
click at [506, 325] on link "Next" at bounding box center [505, 326] width 28 height 28
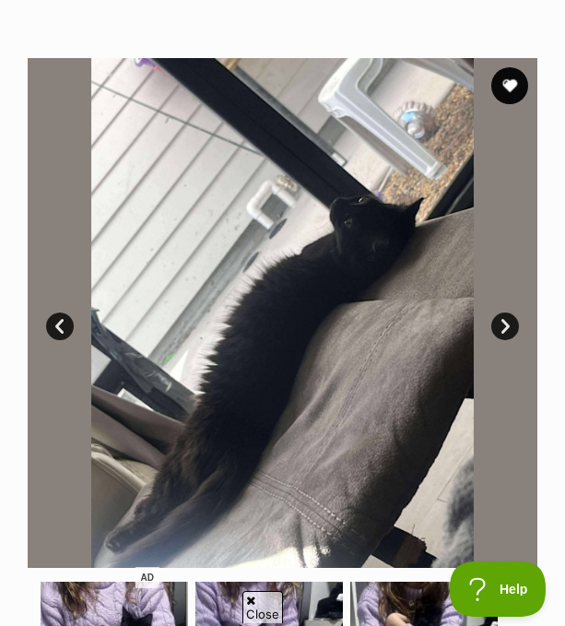
click at [506, 325] on link "Next" at bounding box center [505, 326] width 28 height 28
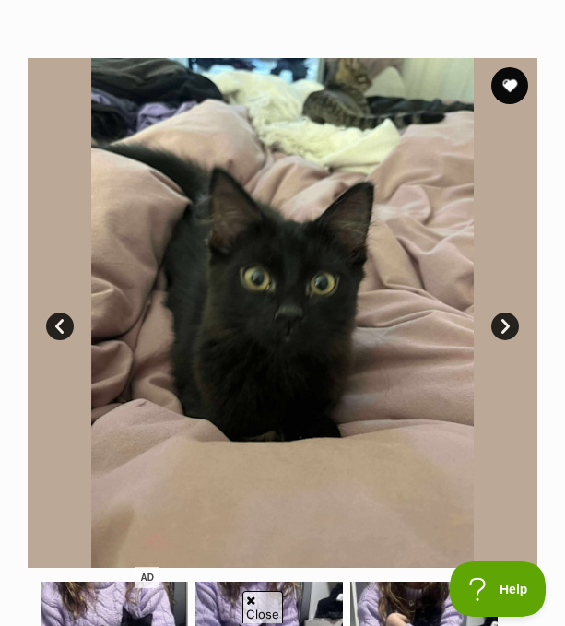
click at [506, 325] on link "Next" at bounding box center [505, 326] width 28 height 28
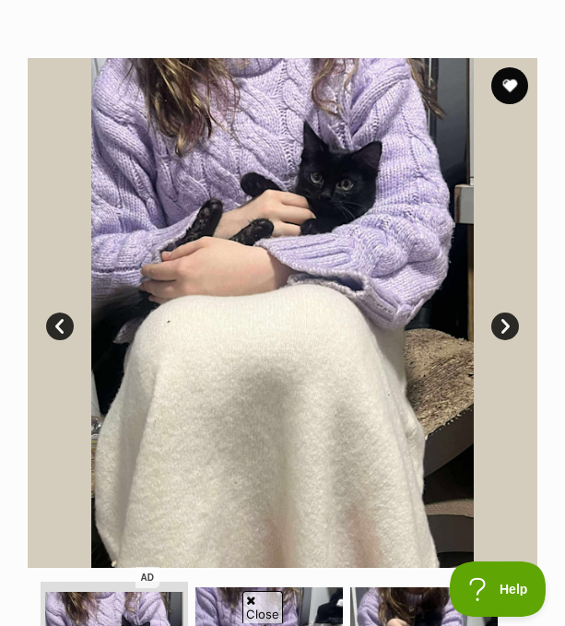
click at [506, 325] on link "Next" at bounding box center [505, 326] width 28 height 28
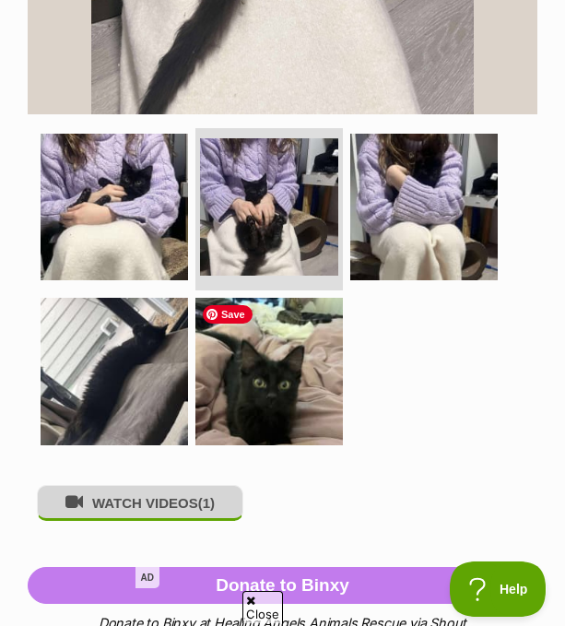
scroll to position [920, 0]
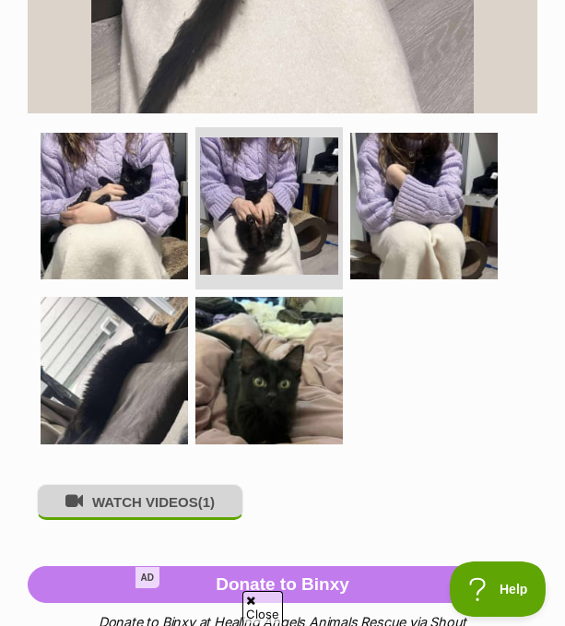
click at [179, 512] on button "WATCH VIDEOS (1)" at bounding box center [140, 502] width 206 height 36
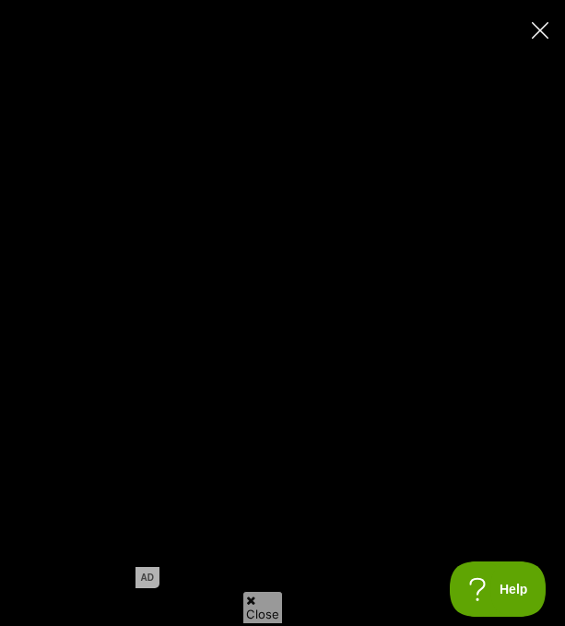
click at [0, 574] on div "Pause Play % buffered 00:00 -00:17 Unmute Mute Disable captions Enable captions…" at bounding box center [282, 313] width 565 height 626
type input "100"
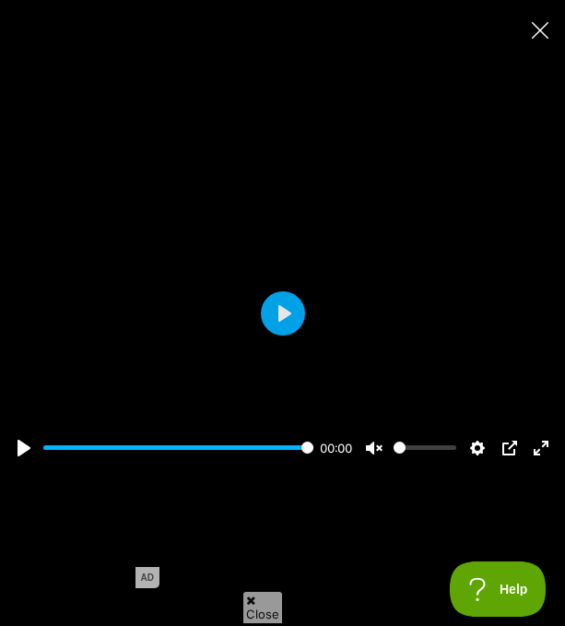
click at [538, 32] on icon "Close" at bounding box center [540, 30] width 17 height 17
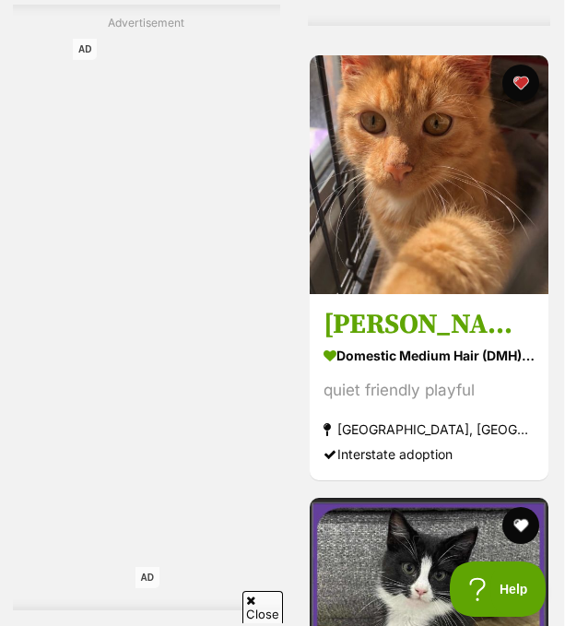
scroll to position [9355, 1]
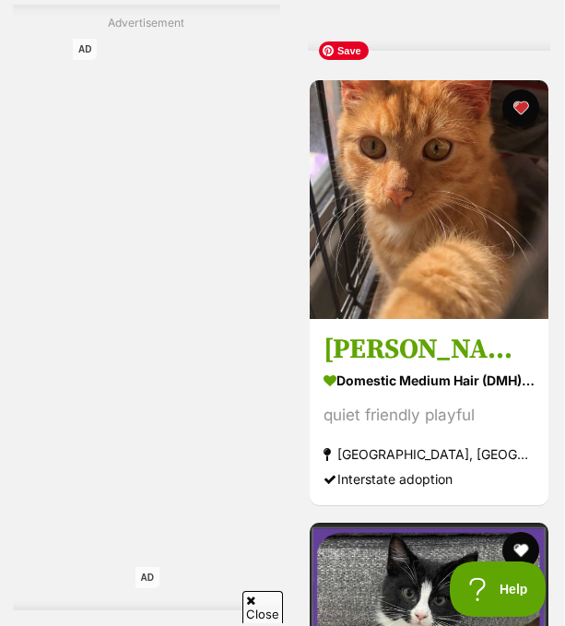
click at [418, 148] on img at bounding box center [429, 199] width 239 height 239
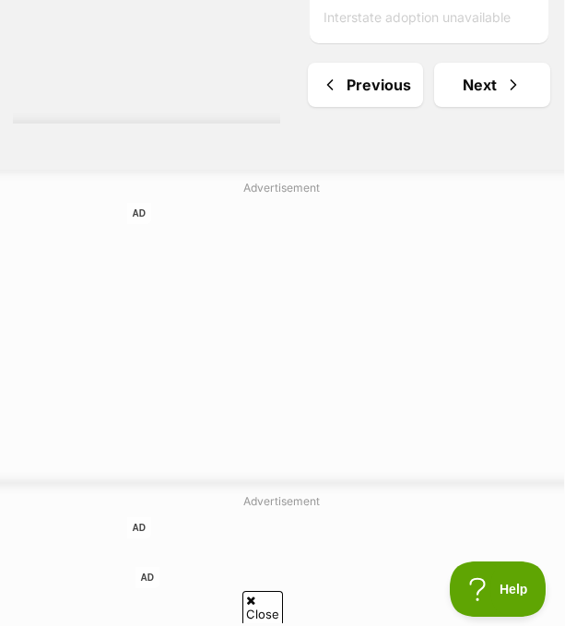
scroll to position [10266, 1]
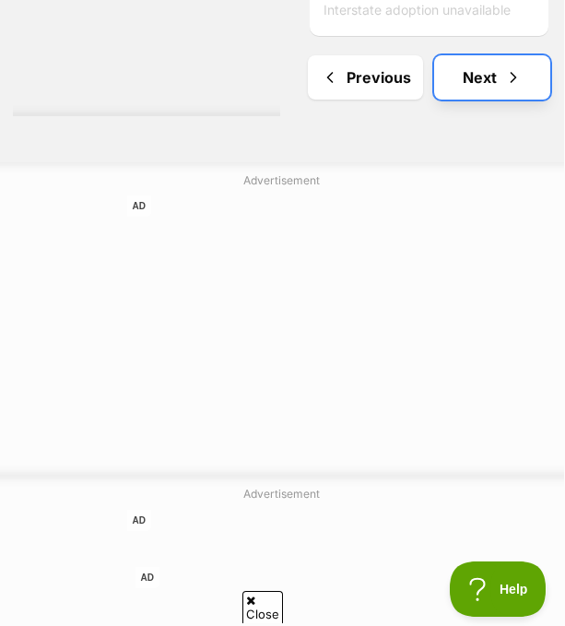
click at [453, 55] on link "Next" at bounding box center [492, 77] width 116 height 44
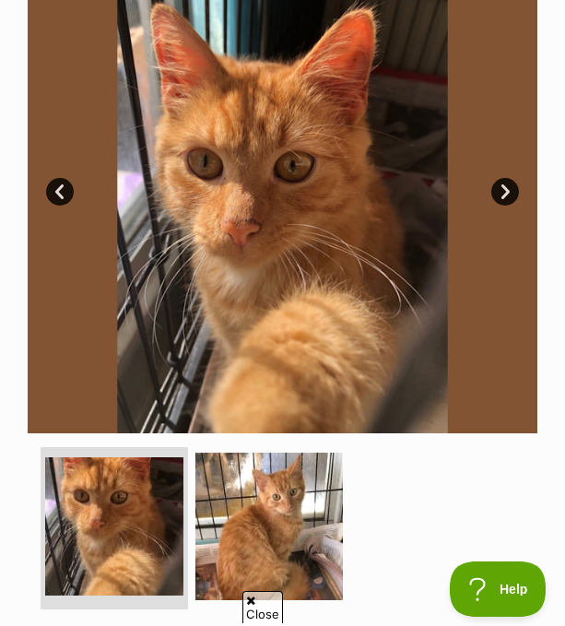
click at [510, 195] on link "Next" at bounding box center [505, 192] width 28 height 28
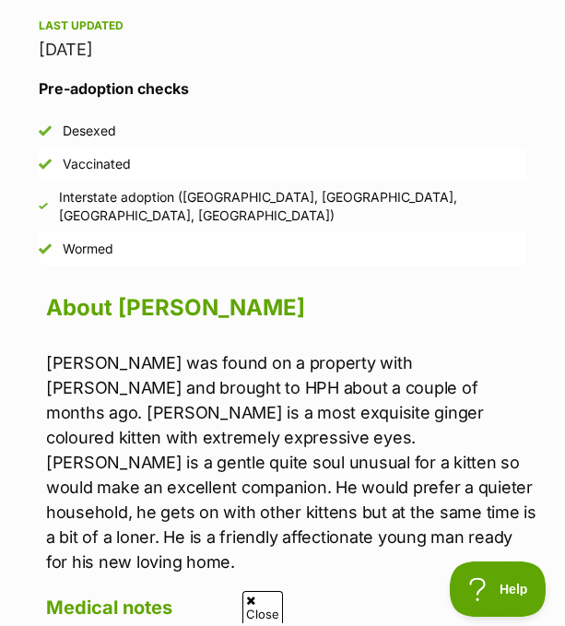
scroll to position [2685, 0]
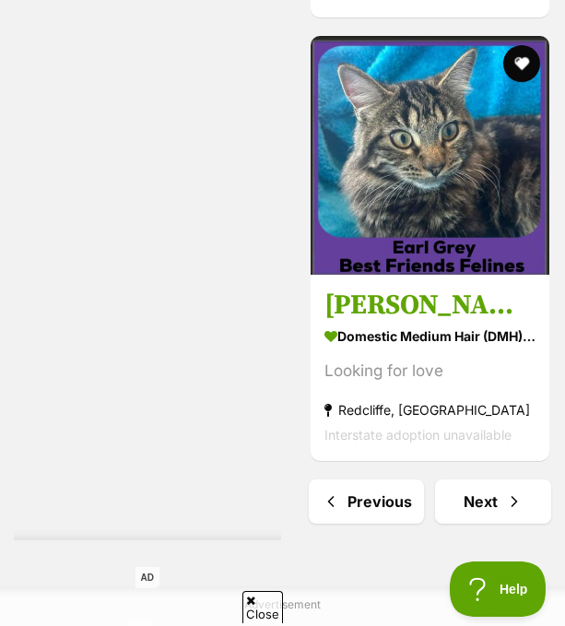
scroll to position [10113, 0]
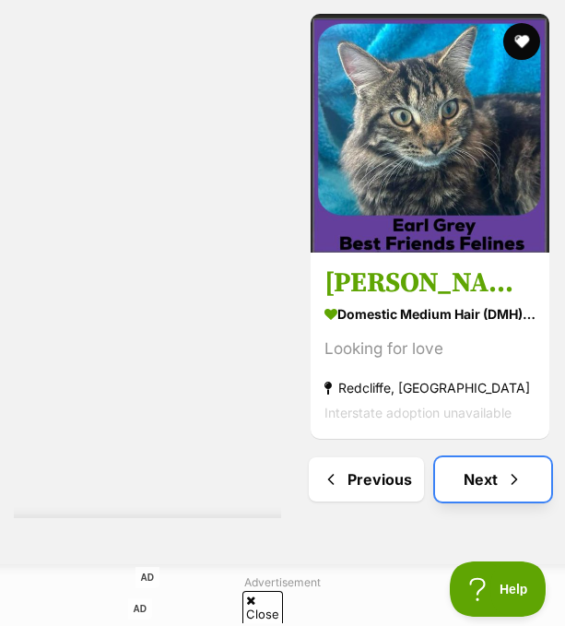
click at [486, 457] on link "Next" at bounding box center [493, 479] width 116 height 44
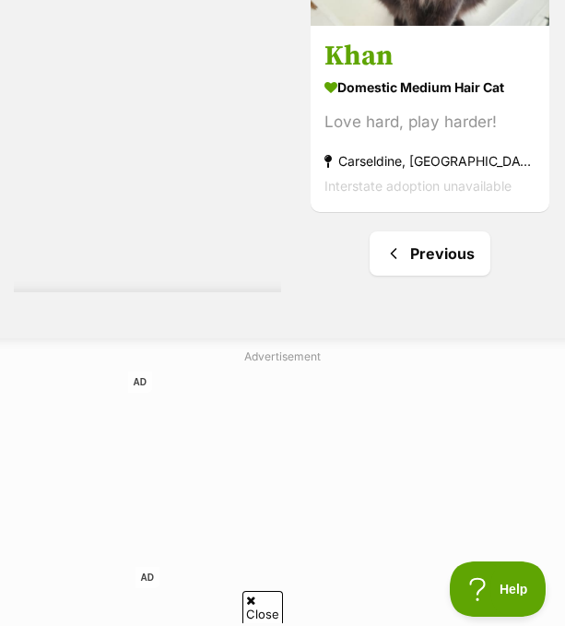
scroll to position [10181, 0]
